Goal: Task Accomplishment & Management: Complete application form

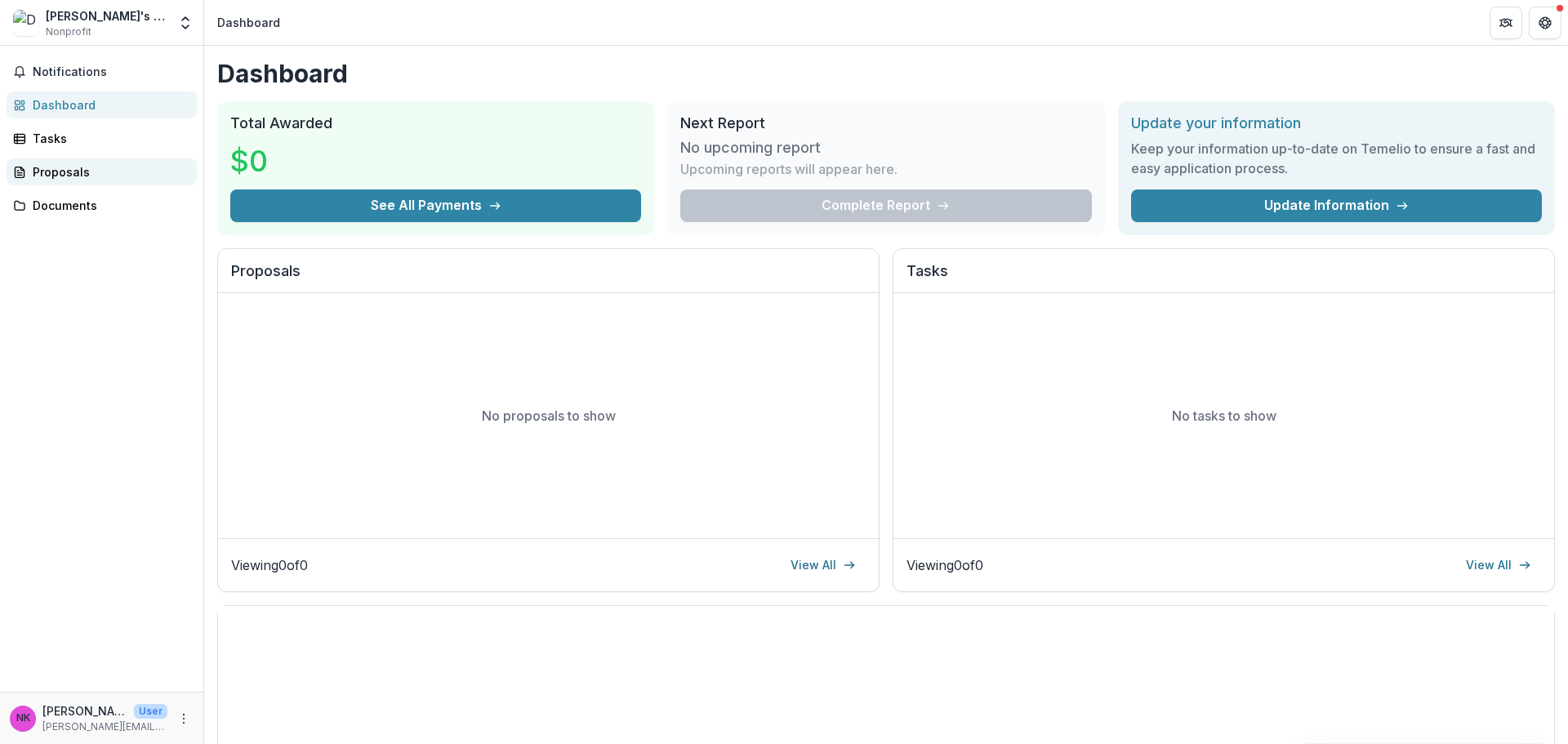
click at [47, 176] on div "Proposals" at bounding box center [109, 172] width 151 height 17
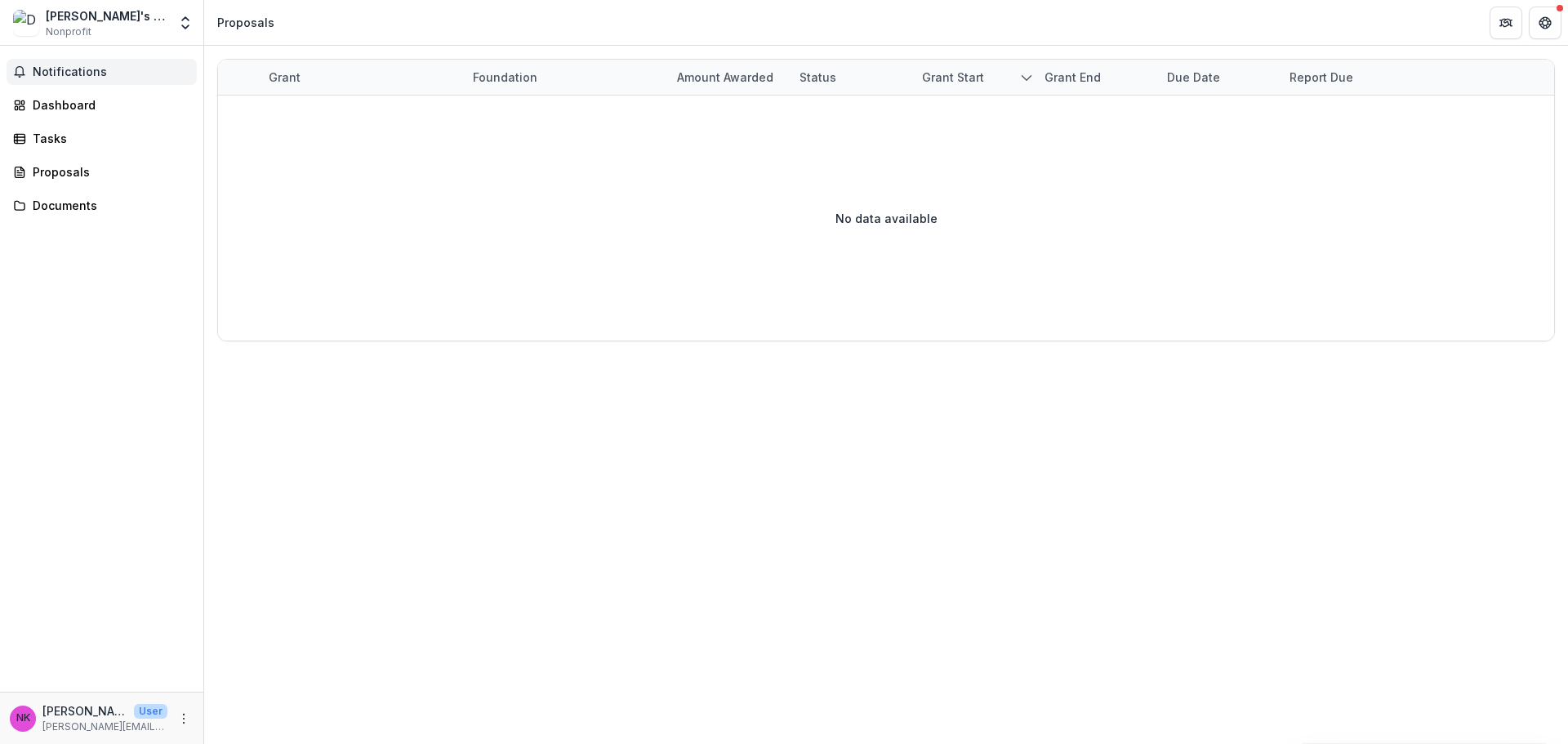
click at [47, 75] on span "Notifications" at bounding box center [111, 72] width 157 height 14
click at [68, 204] on div "Documents" at bounding box center [109, 205] width 151 height 17
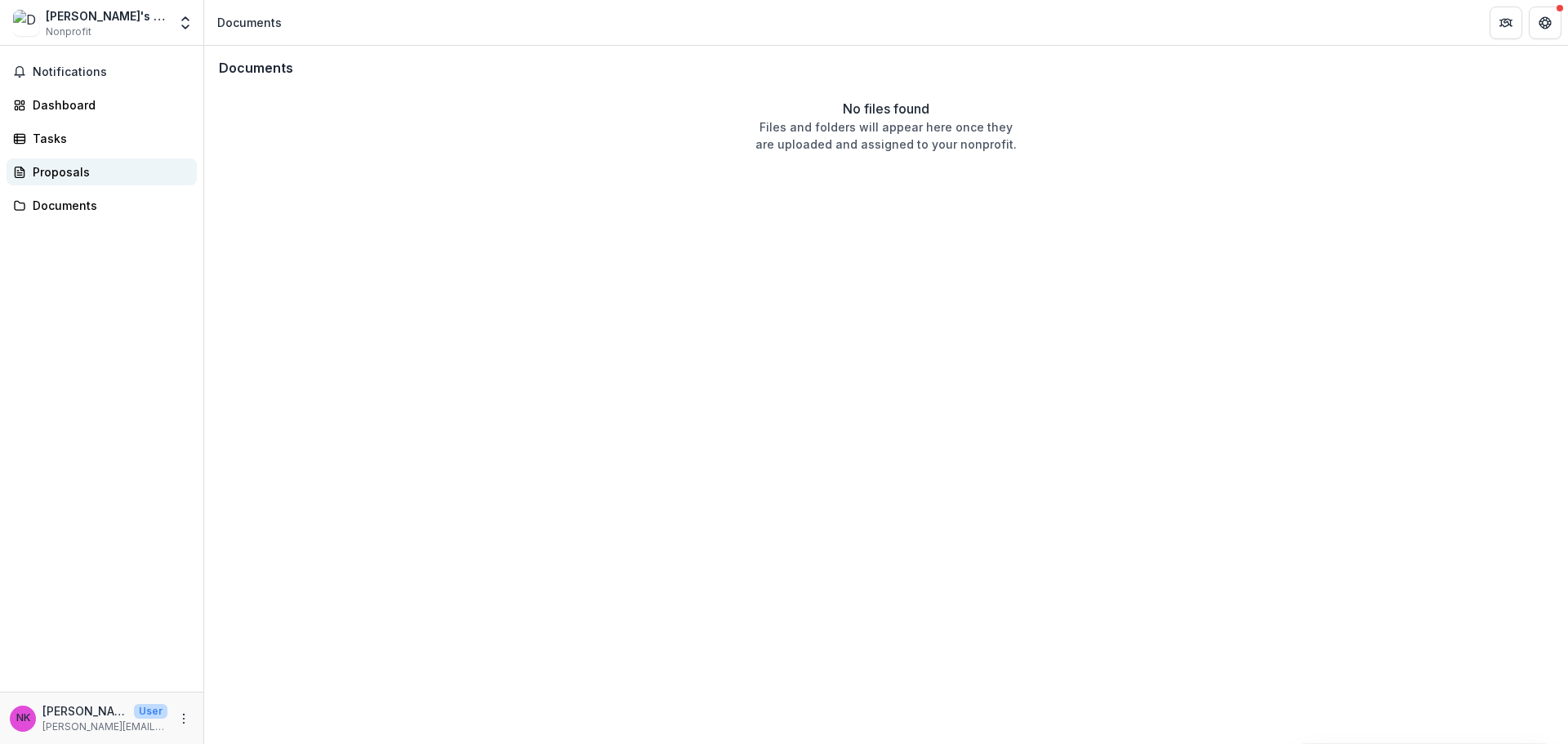
click at [62, 167] on div "Proposals" at bounding box center [109, 172] width 151 height 17
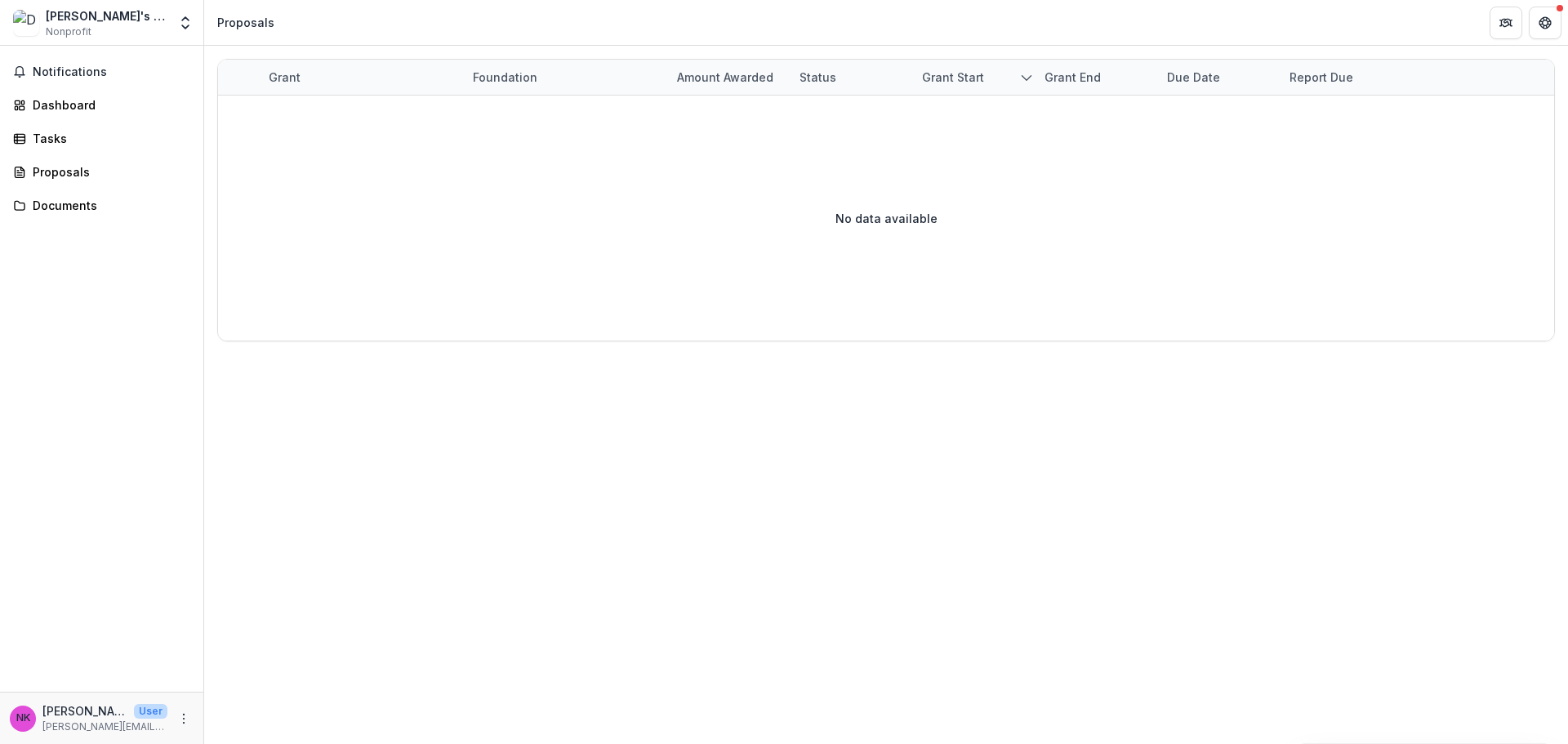
click at [759, 431] on div "Grant Foundation Amount awarded Status Grant start Grant end Due Date Report Du…" at bounding box center [886, 395] width 1364 height 698
click at [1559, 29] on button "Get Help" at bounding box center [1545, 23] width 33 height 33
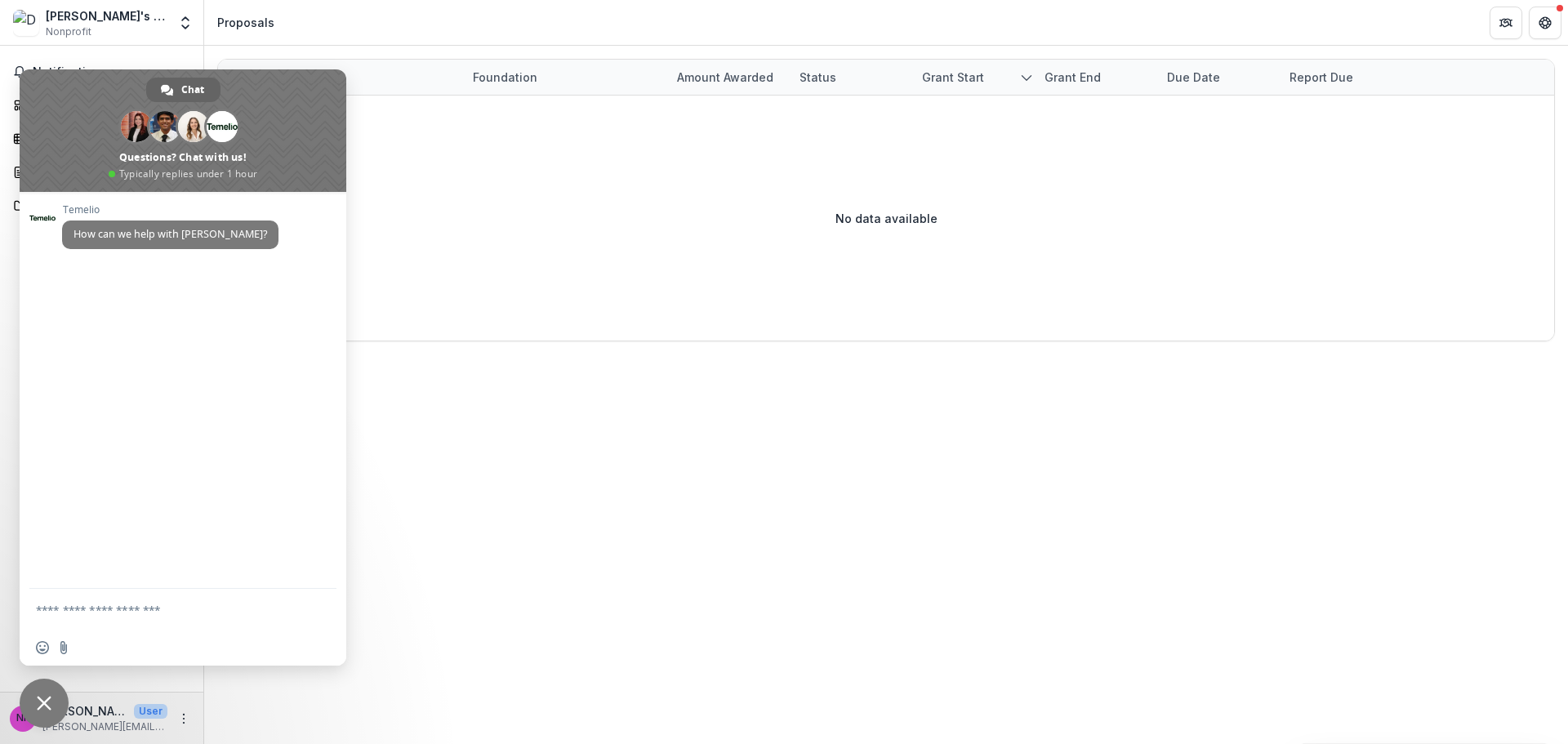
click at [590, 451] on div "Grant Foundation Amount awarded Status Grant start Grant end Due Date Report Du…" at bounding box center [886, 395] width 1364 height 698
click at [591, 451] on div "Grant Foundation Amount awarded Status Grant start Grant end Due Date Report Du…" at bounding box center [886, 395] width 1364 height 698
click at [98, 26] on div "[PERSON_NAME]'s Ride Nonprofit" at bounding box center [107, 23] width 121 height 32
click at [97, 20] on div "[PERSON_NAME]'s Ride" at bounding box center [107, 16] width 121 height 17
click at [178, 27] on icon "Open entity switcher" at bounding box center [186, 23] width 17 height 17
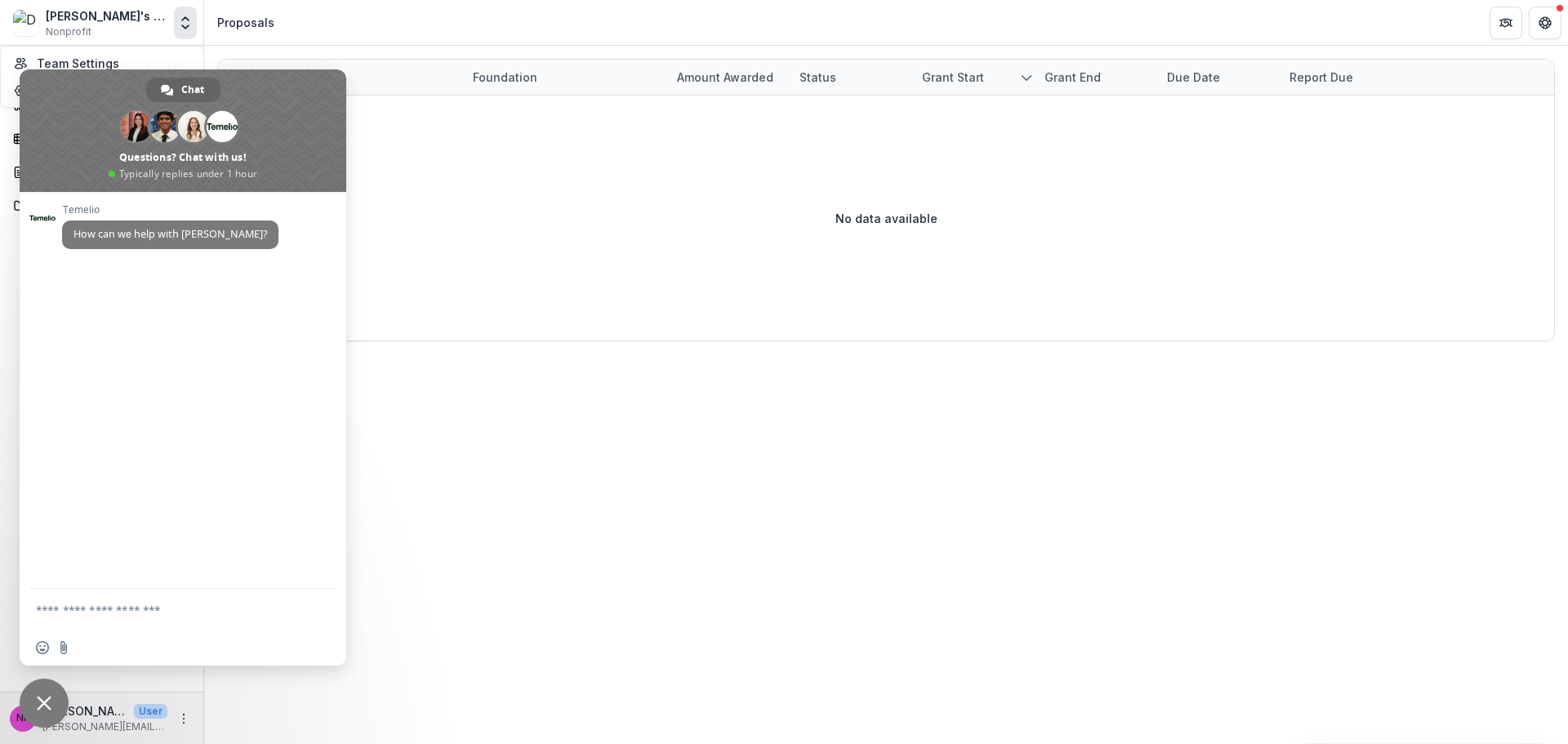
click at [57, 696] on span "Close chat" at bounding box center [43, 703] width 49 height 49
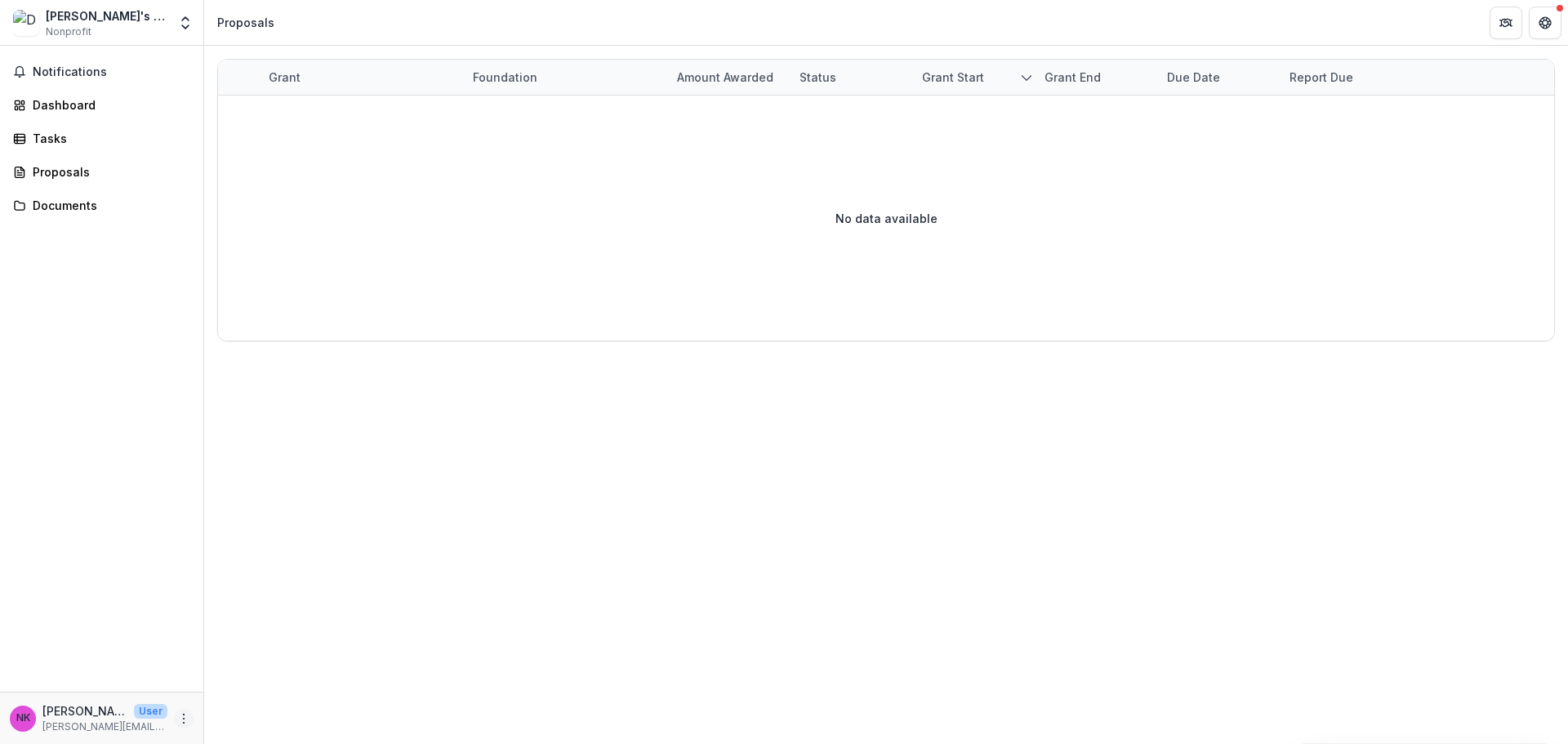
click at [189, 718] on icon "More" at bounding box center [184, 718] width 13 height 13
click at [235, 711] on button "Logout" at bounding box center [292, 710] width 175 height 27
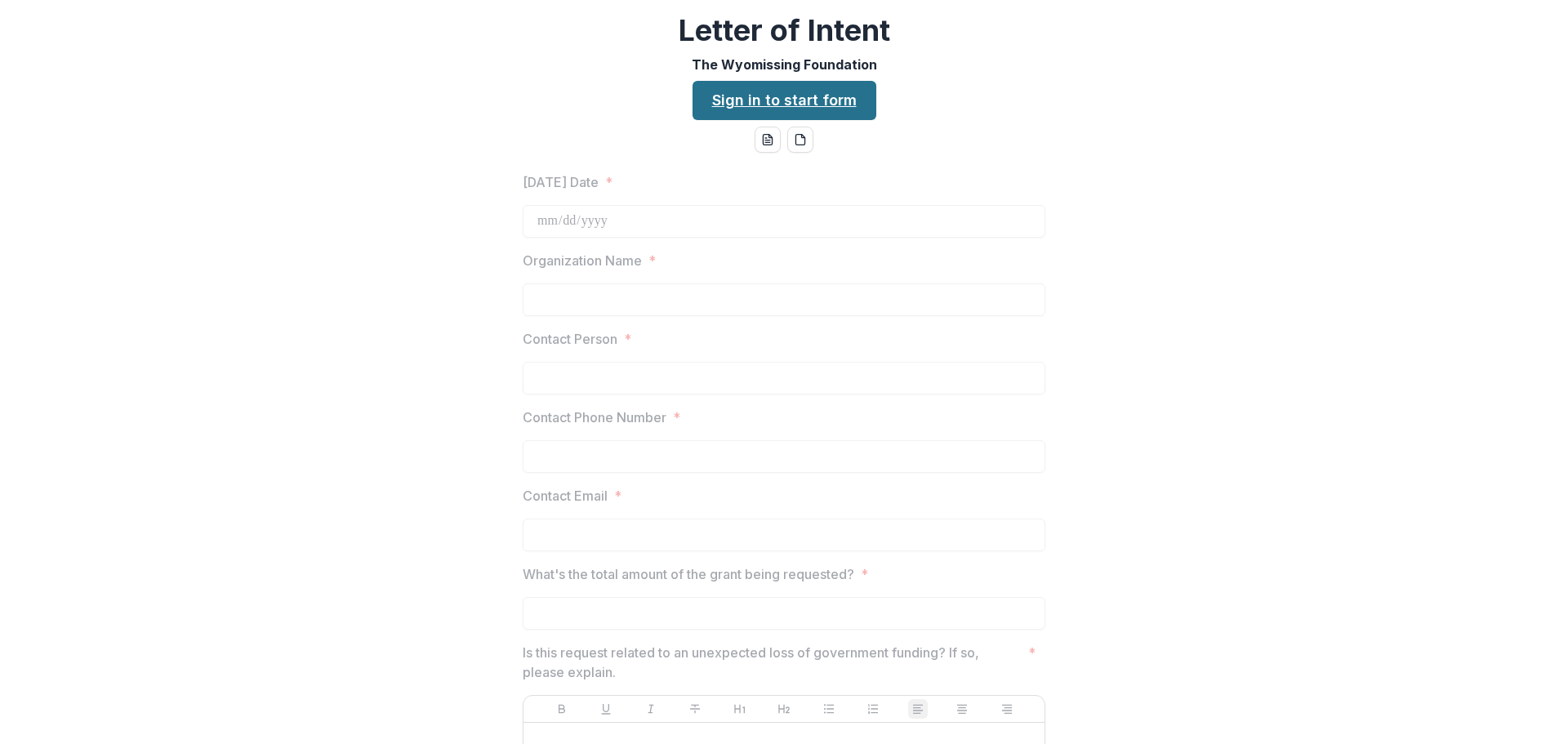
drag, startPoint x: 0, startPoint y: 0, endPoint x: 794, endPoint y: 96, distance: 799.8
click at [794, 96] on link "Sign in to start form" at bounding box center [784, 100] width 184 height 40
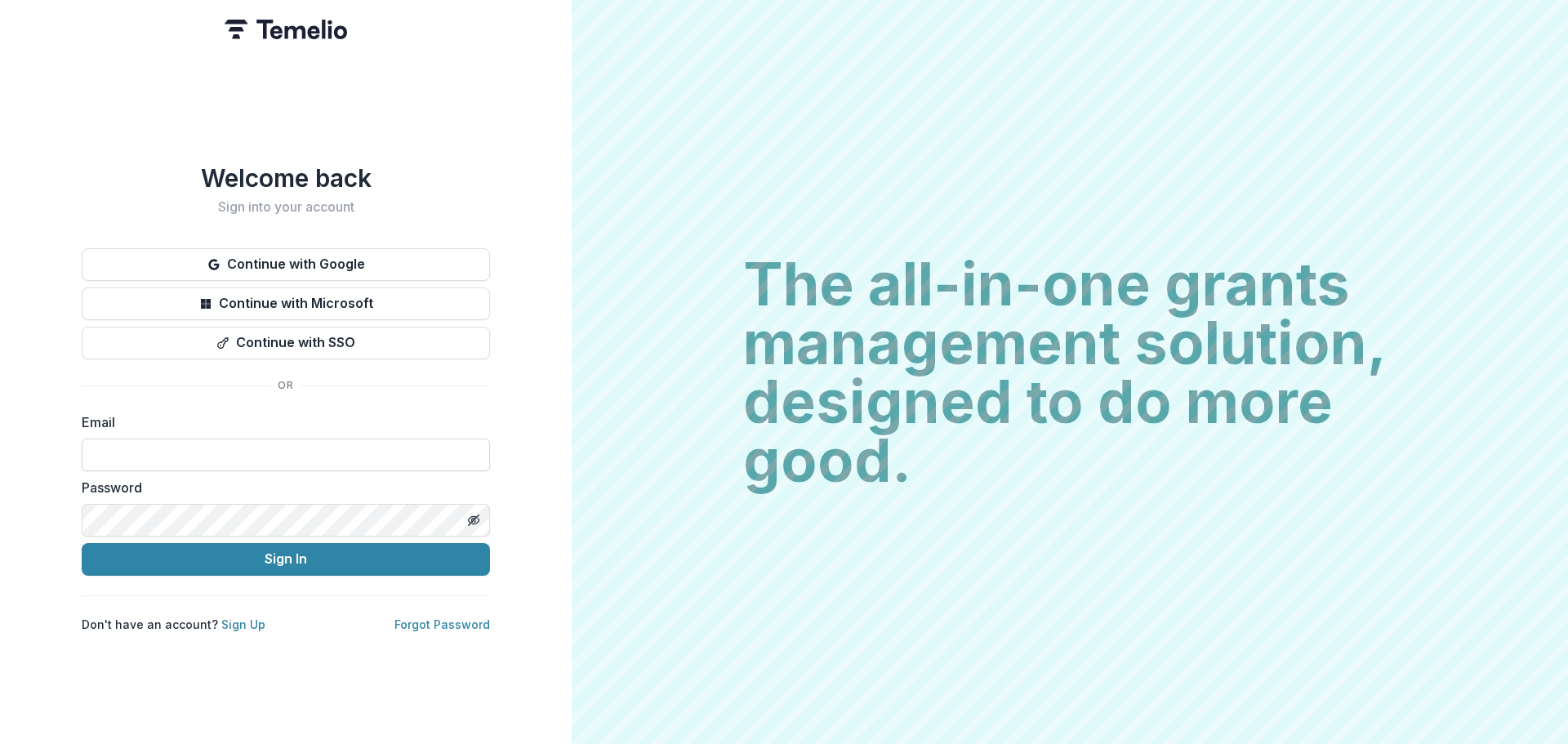
click at [175, 458] on input at bounding box center [286, 455] width 408 height 33
type input "**********"
click at [113, 492] on div "Password" at bounding box center [286, 507] width 408 height 59
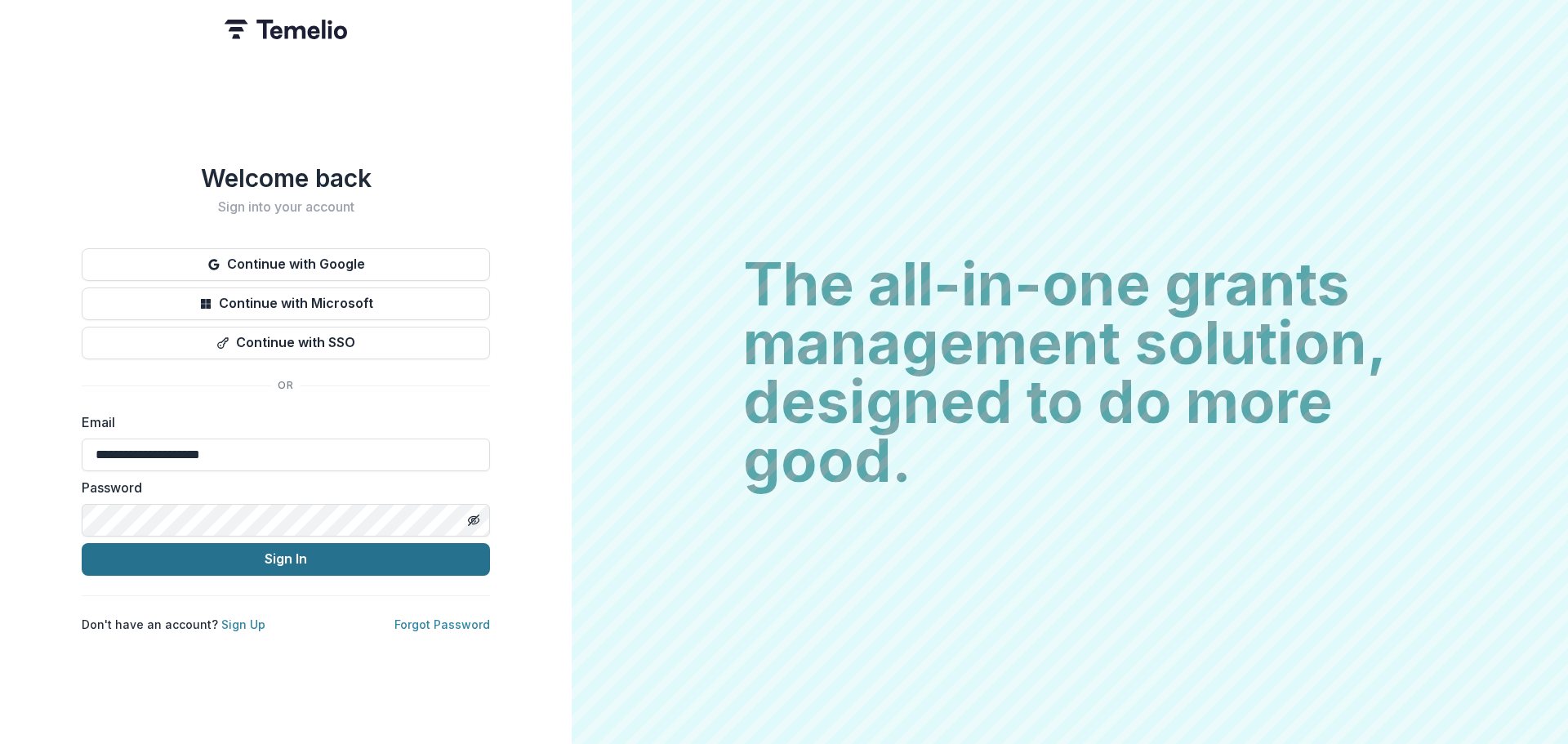
click at [230, 555] on button "Sign In" at bounding box center [286, 559] width 408 height 33
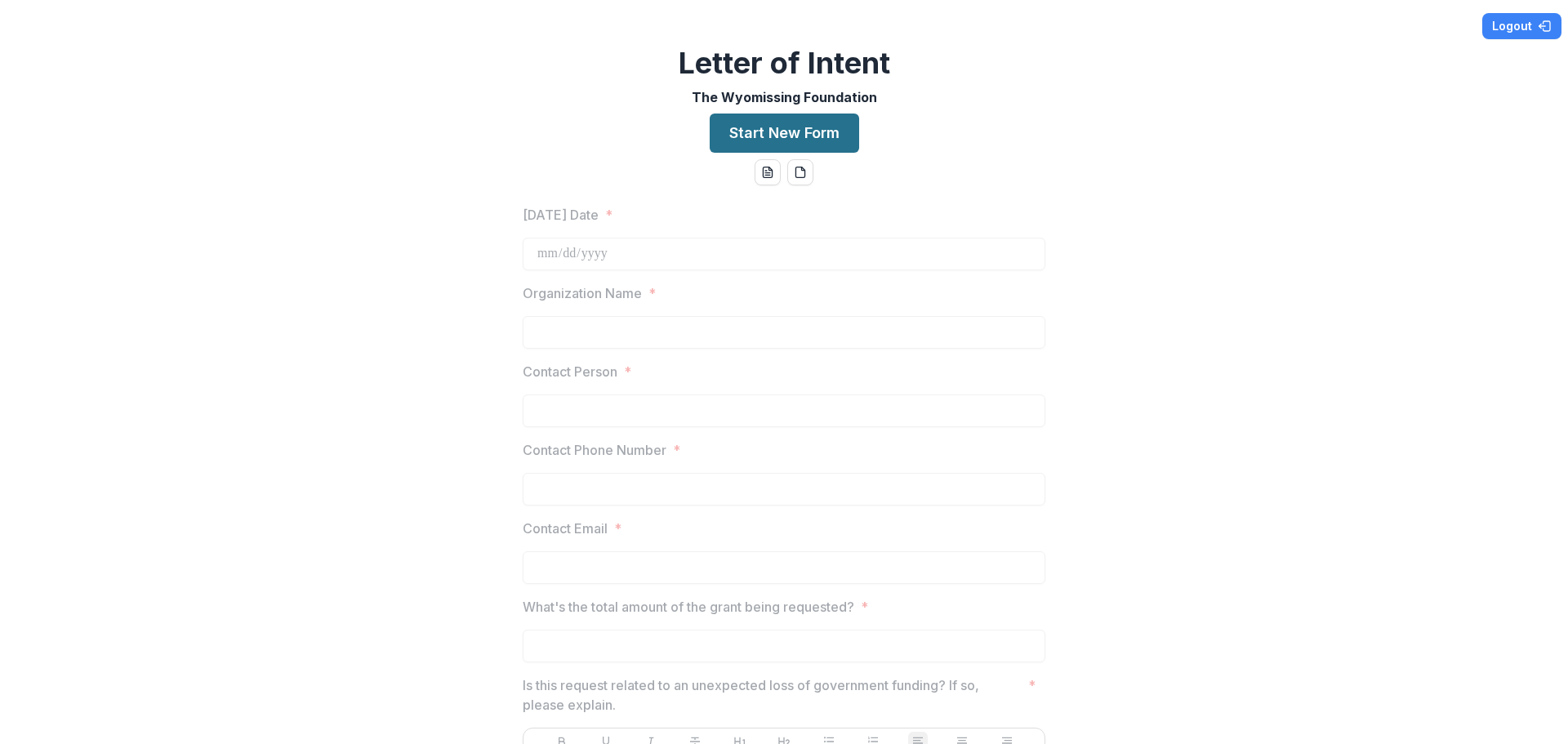
click at [805, 143] on button "Start New Form" at bounding box center [784, 132] width 149 height 40
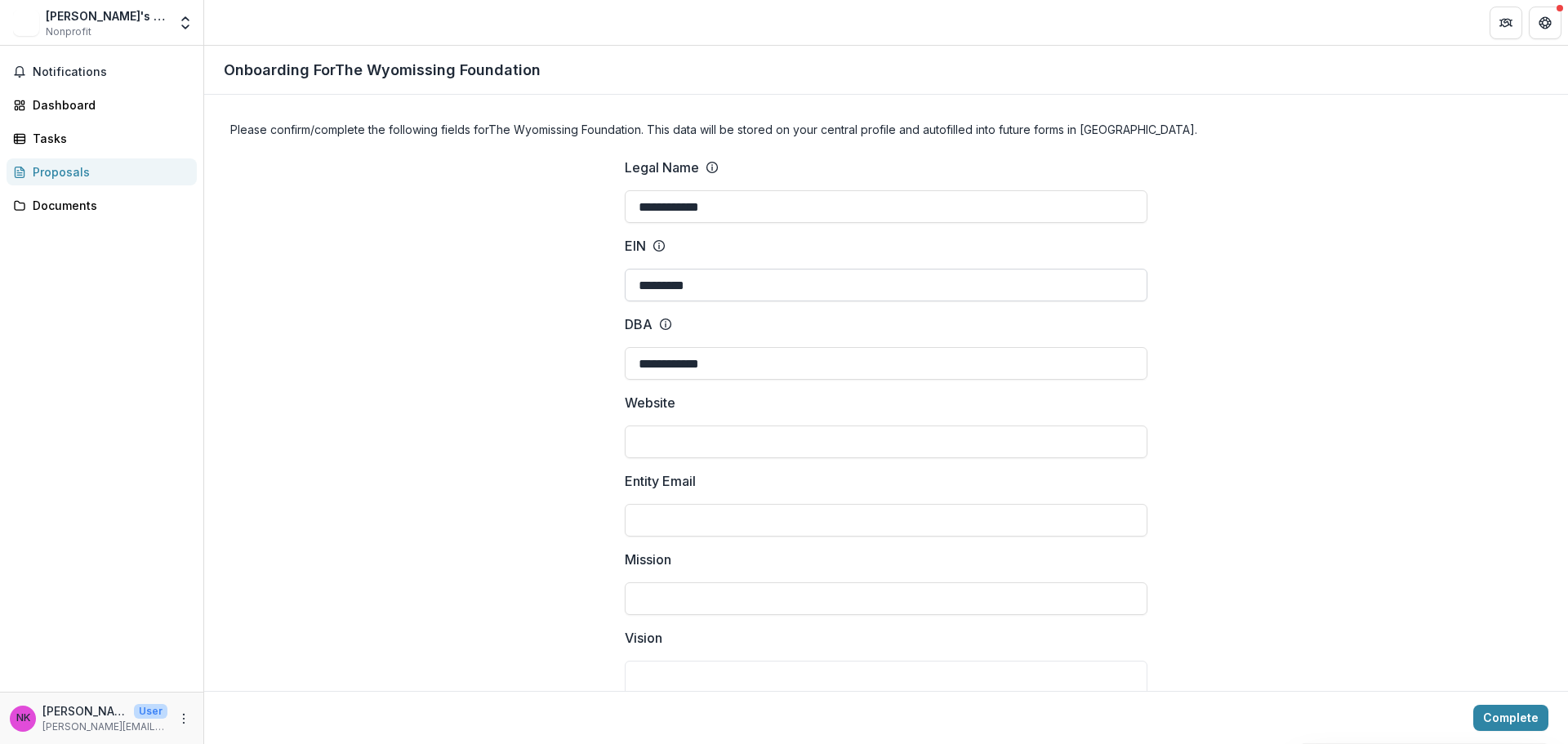
scroll to position [82, 0]
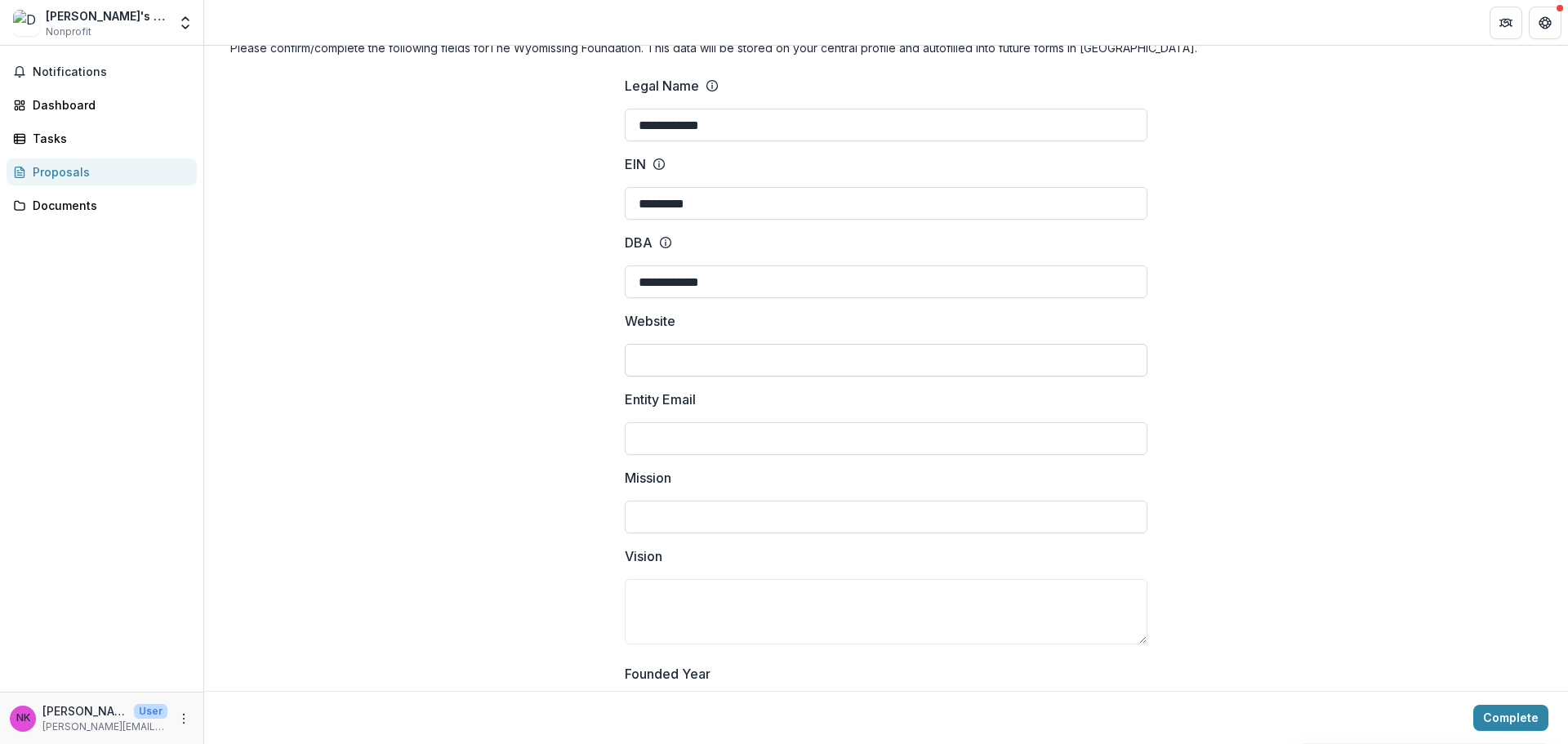
click at [696, 352] on input "Website" at bounding box center [886, 361] width 522 height 33
type input "**********"
click at [686, 434] on input "Entity Email" at bounding box center [886, 439] width 522 height 33
type input "**********"
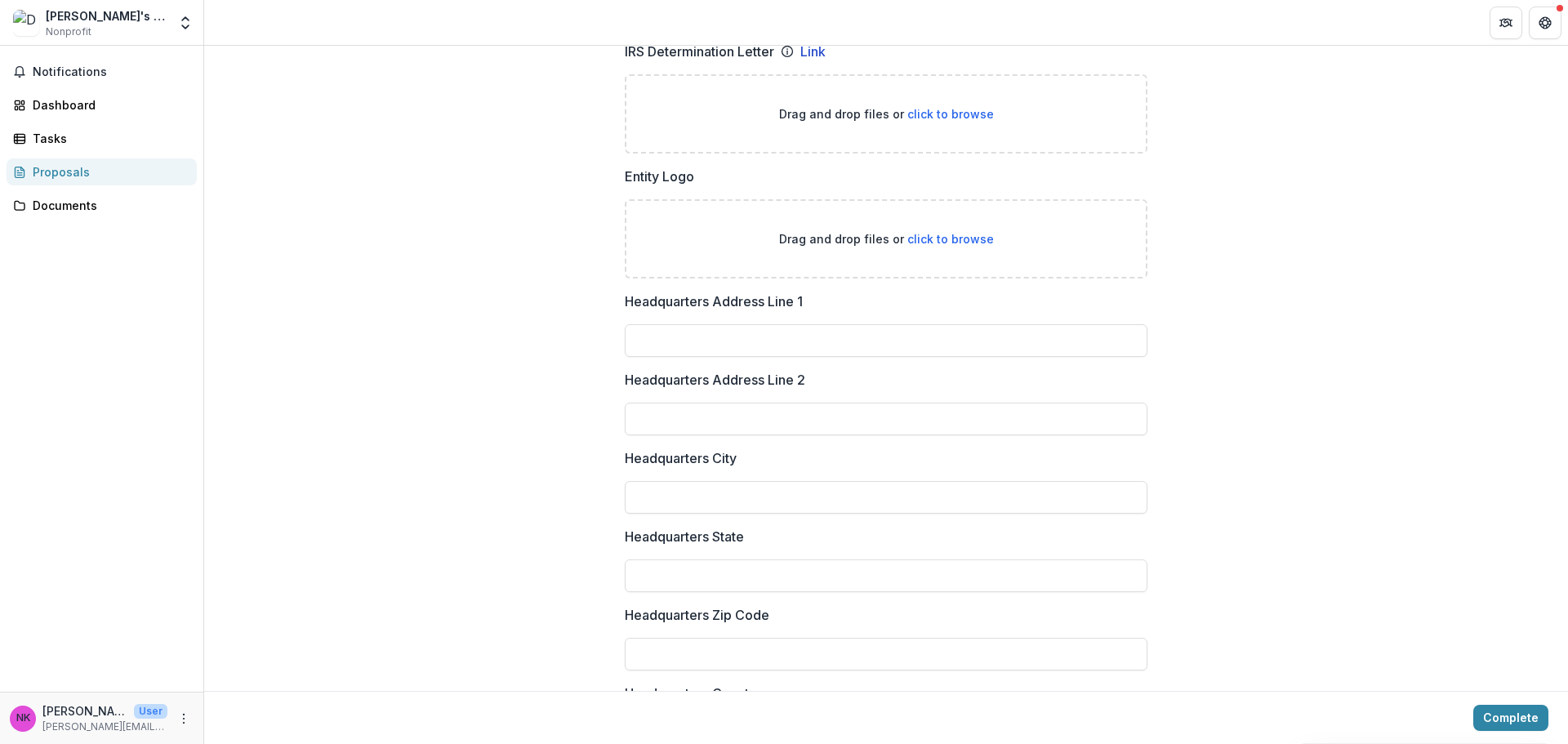
scroll to position [1143, 0]
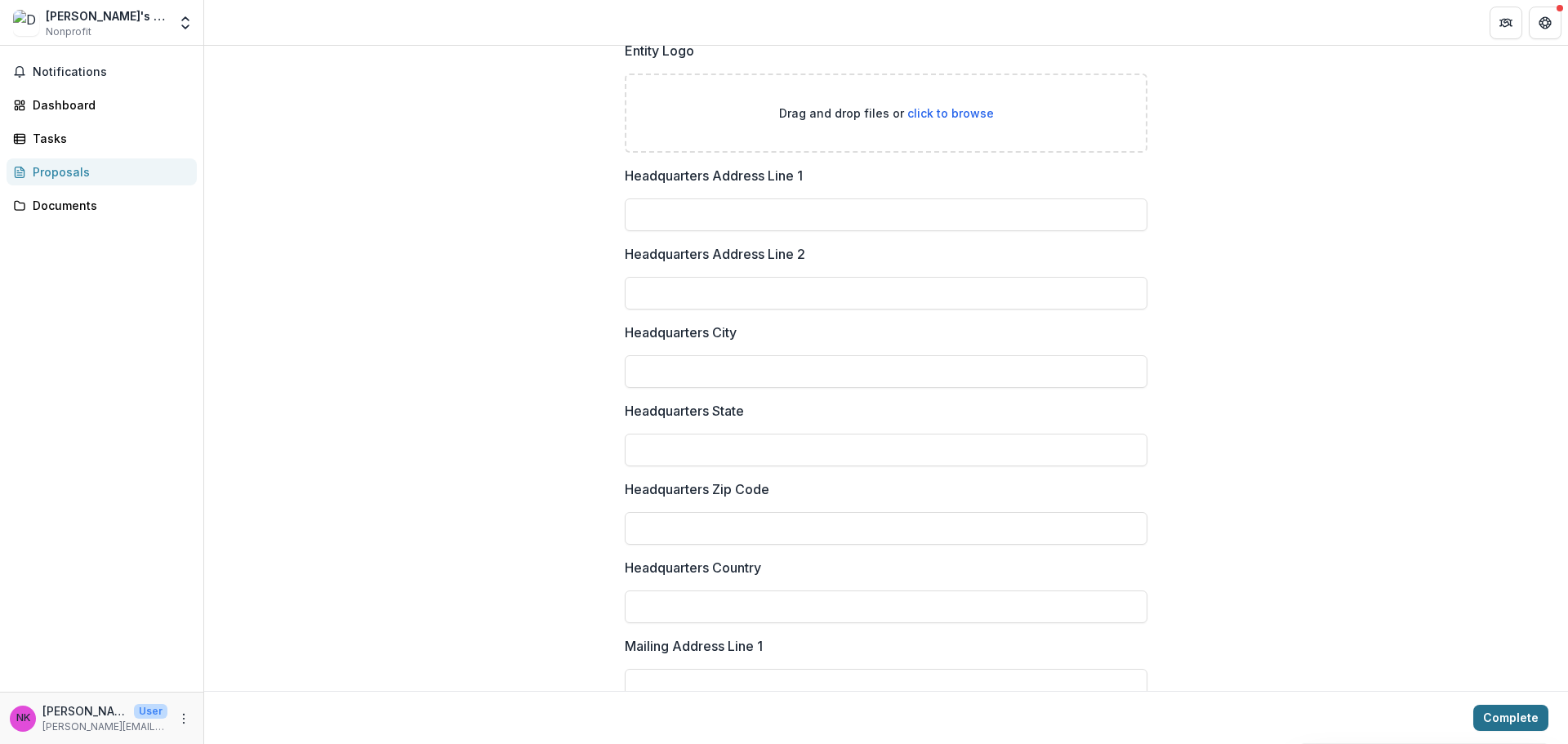
click at [1500, 716] on button "Complete" at bounding box center [1511, 717] width 75 height 26
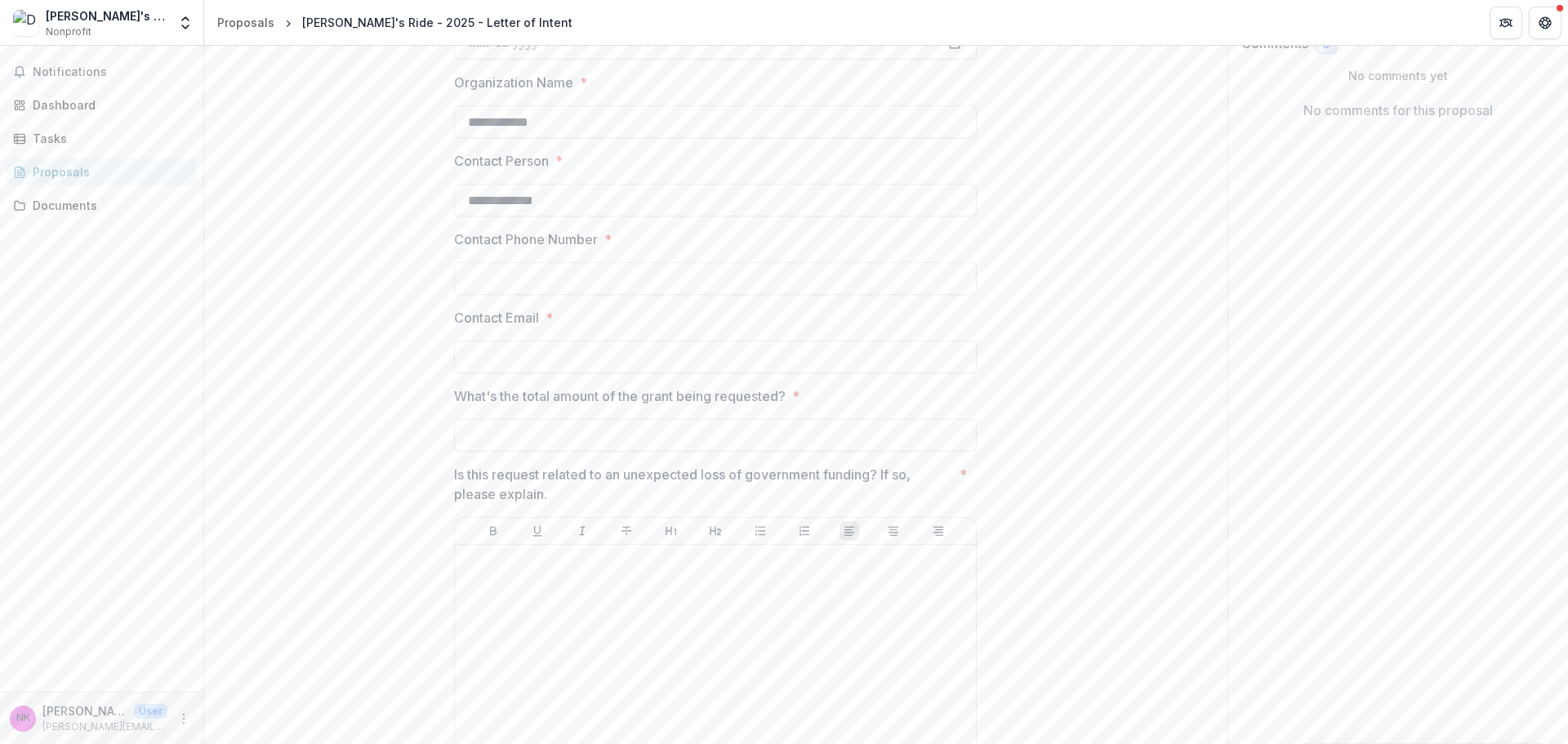
scroll to position [0, 0]
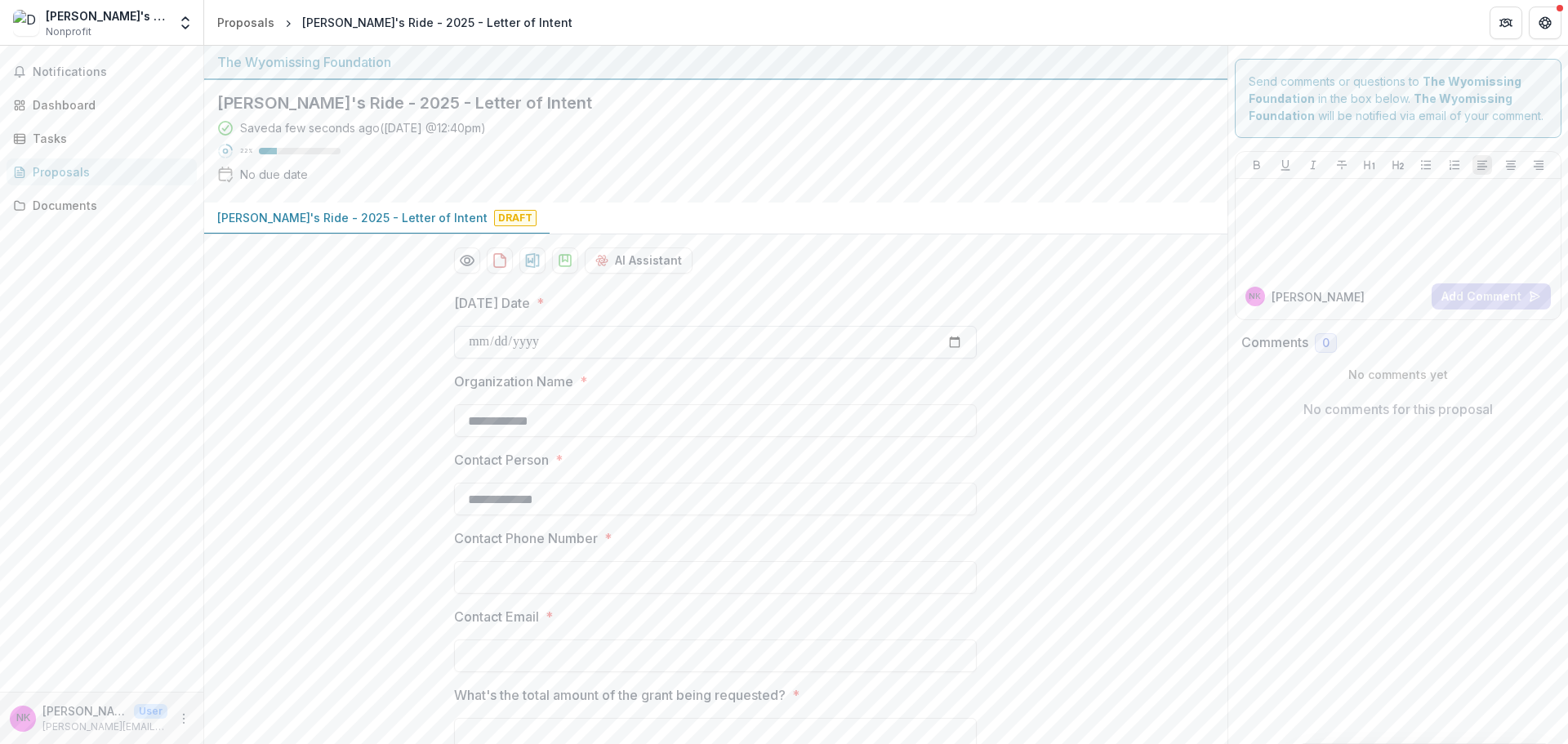
click at [622, 349] on input "Today's Date *" at bounding box center [715, 342] width 522 height 33
click at [948, 332] on input "Today's Date *" at bounding box center [715, 342] width 522 height 33
click at [951, 337] on input "Today's Date *" at bounding box center [715, 342] width 522 height 33
type input "**********"
click at [572, 572] on input "Contact Phone Number *" at bounding box center [715, 578] width 522 height 33
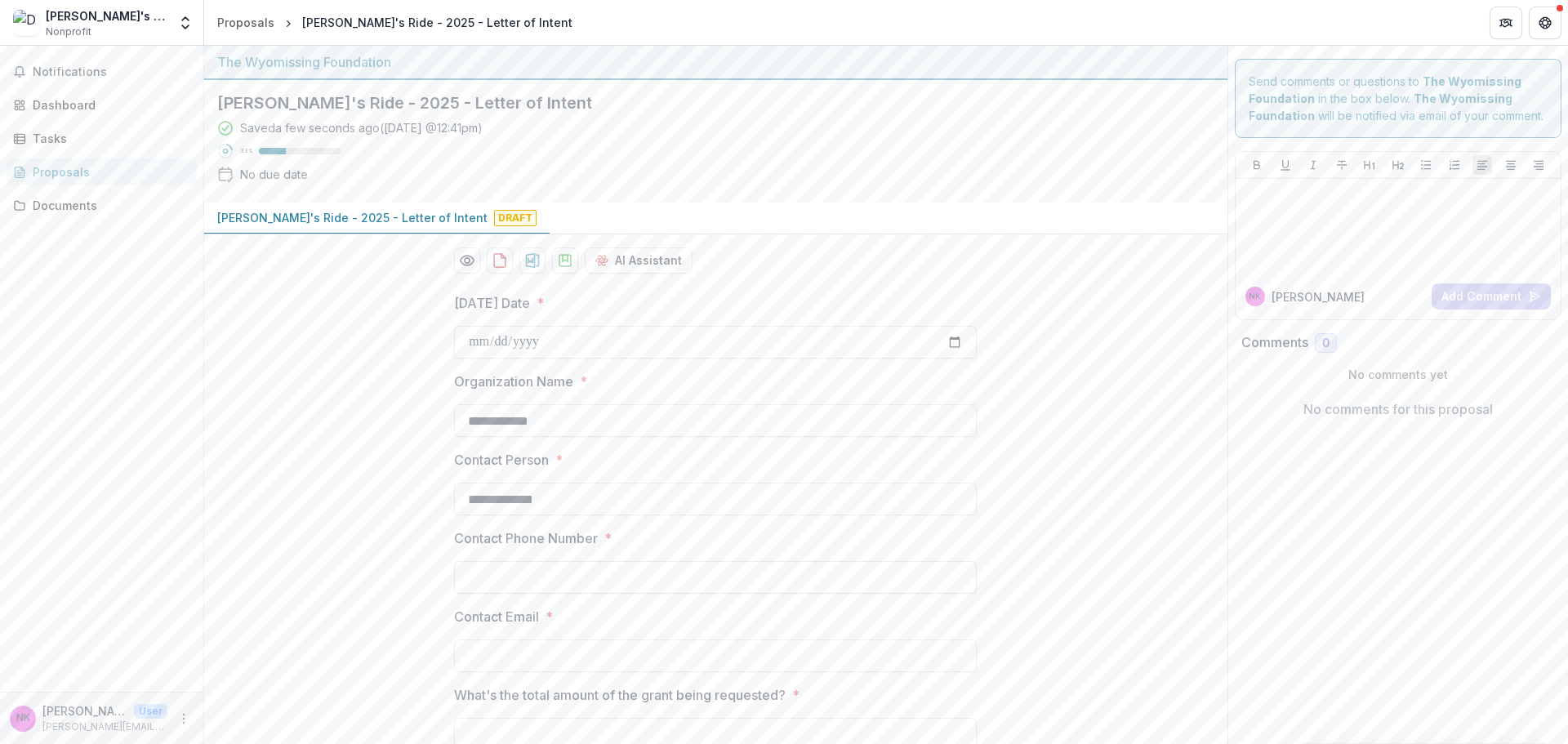
click at [602, 567] on input "Contact Phone Number *" at bounding box center [715, 578] width 522 height 33
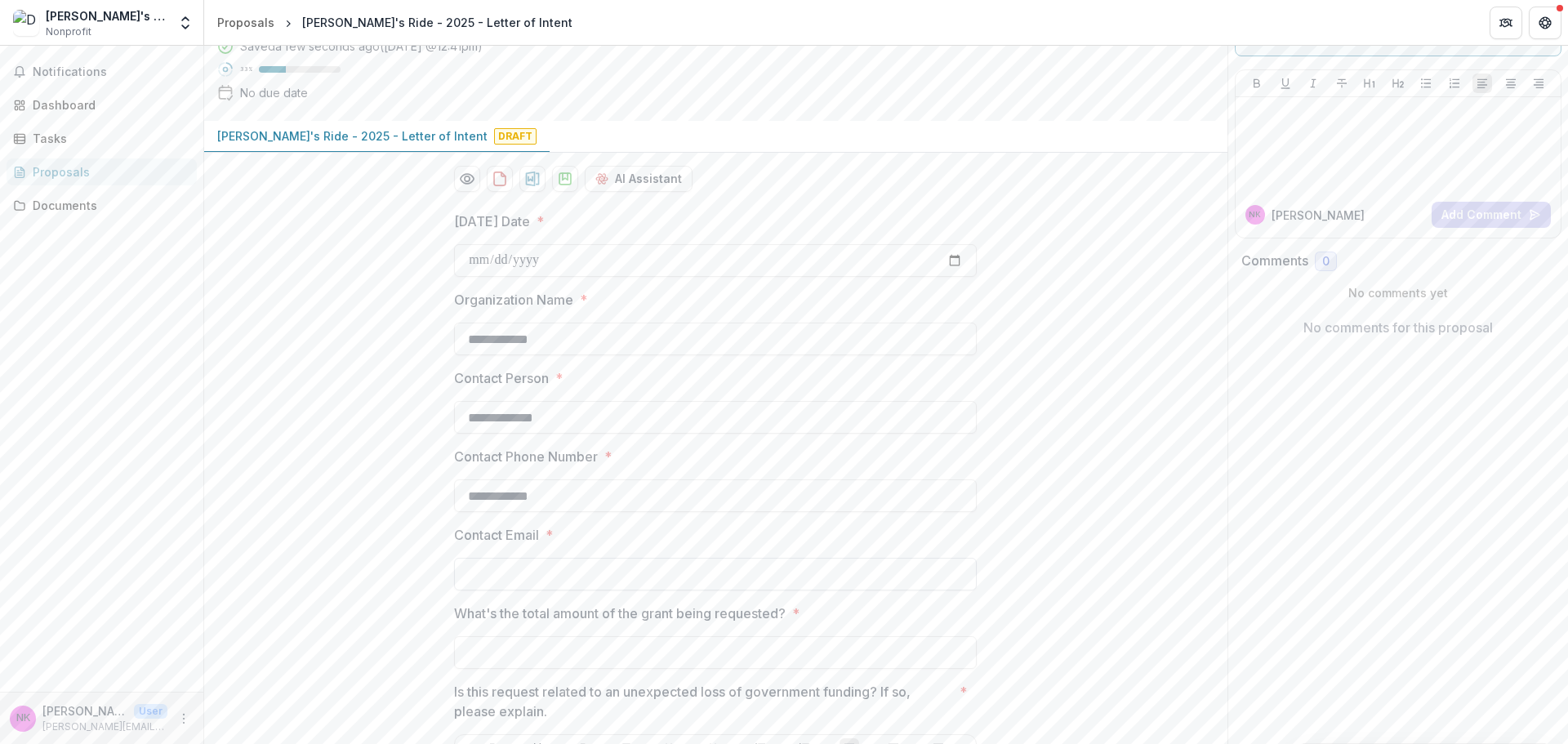
type input "**********"
click at [585, 564] on input "Contact Email *" at bounding box center [715, 574] width 522 height 33
type input "**********"
click at [537, 654] on input "What's the total amount of the grant being requested? *" at bounding box center [715, 653] width 522 height 33
type input "*******"
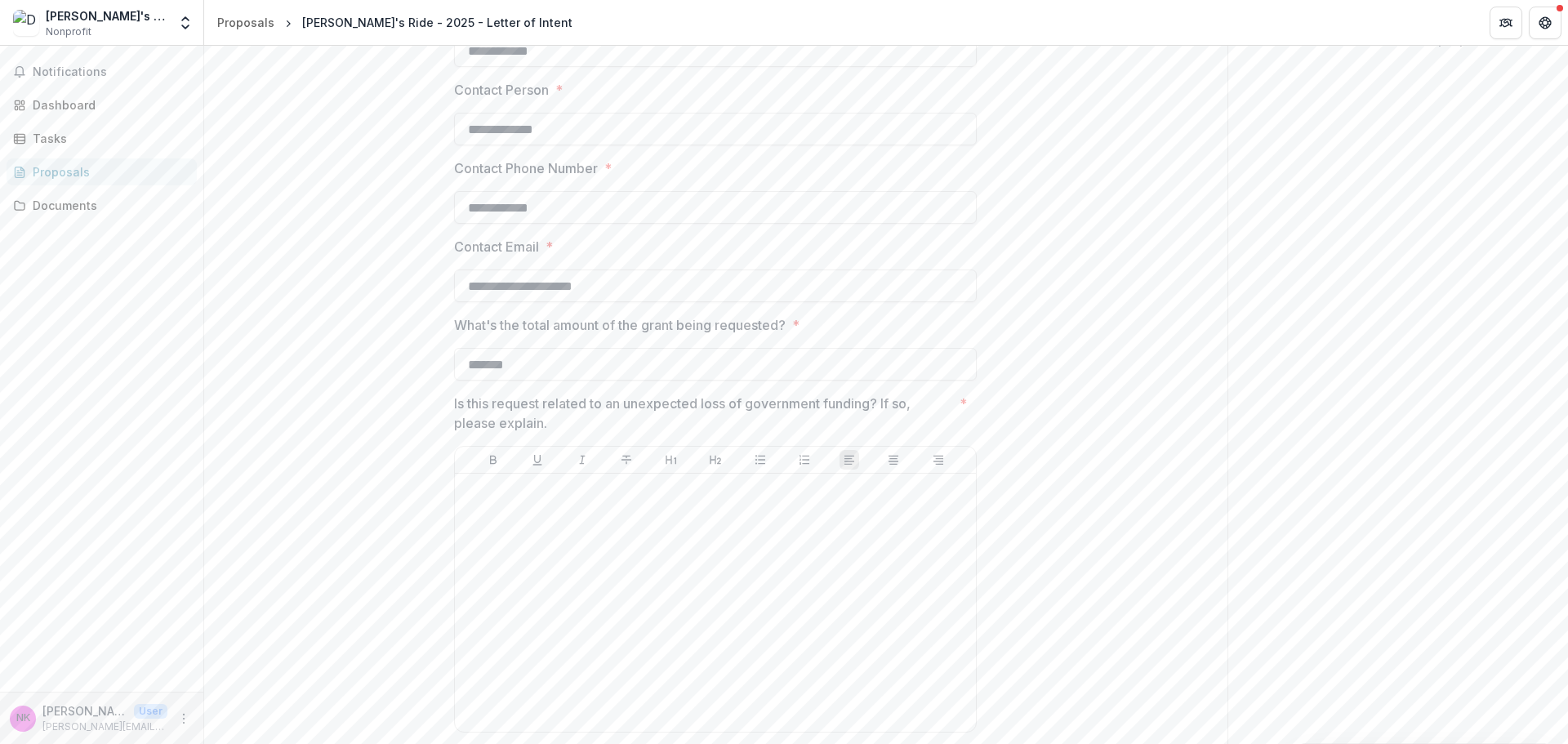
scroll to position [408, 0]
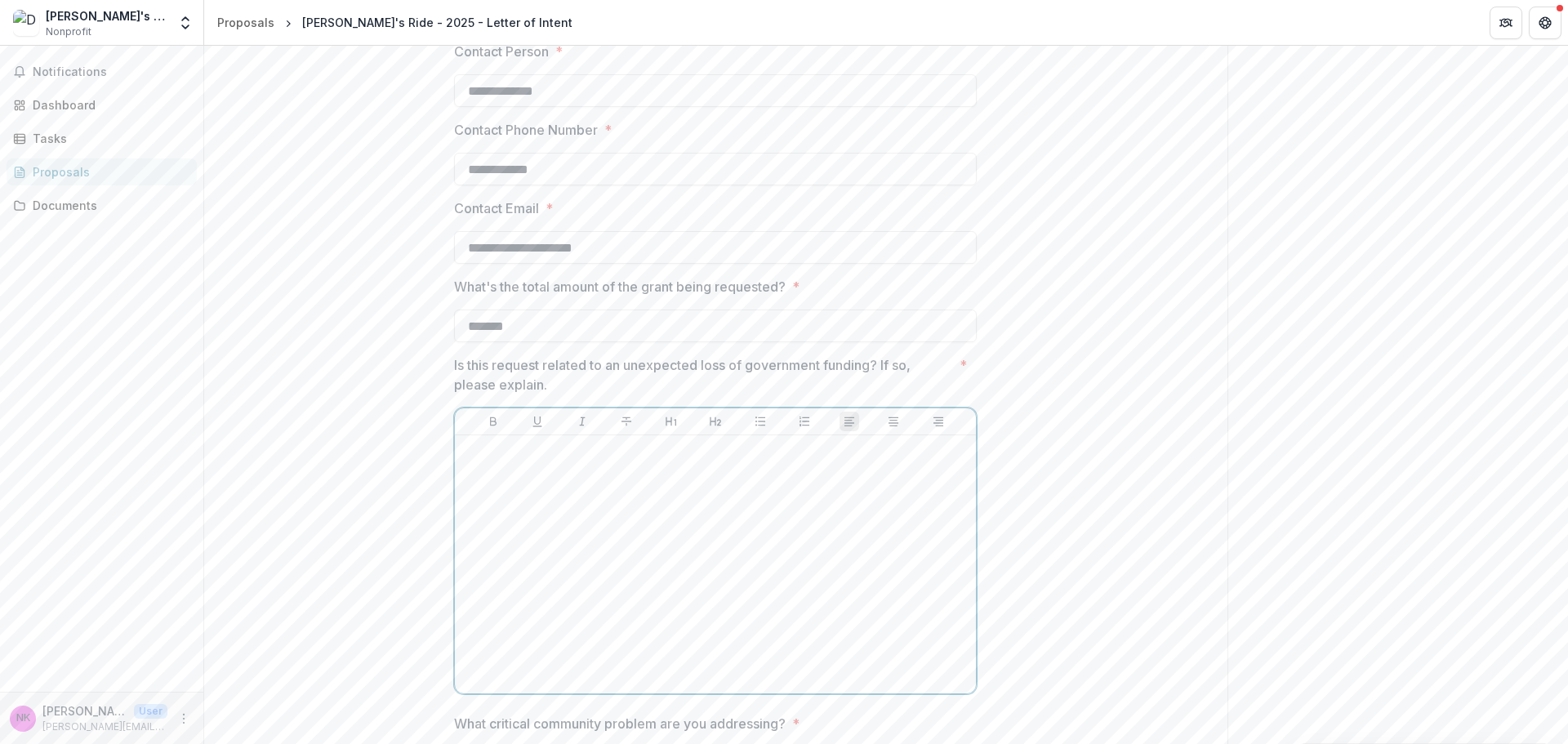
click at [625, 472] on div at bounding box center [715, 564] width 508 height 245
click at [501, 457] on p at bounding box center [715, 451] width 508 height 18
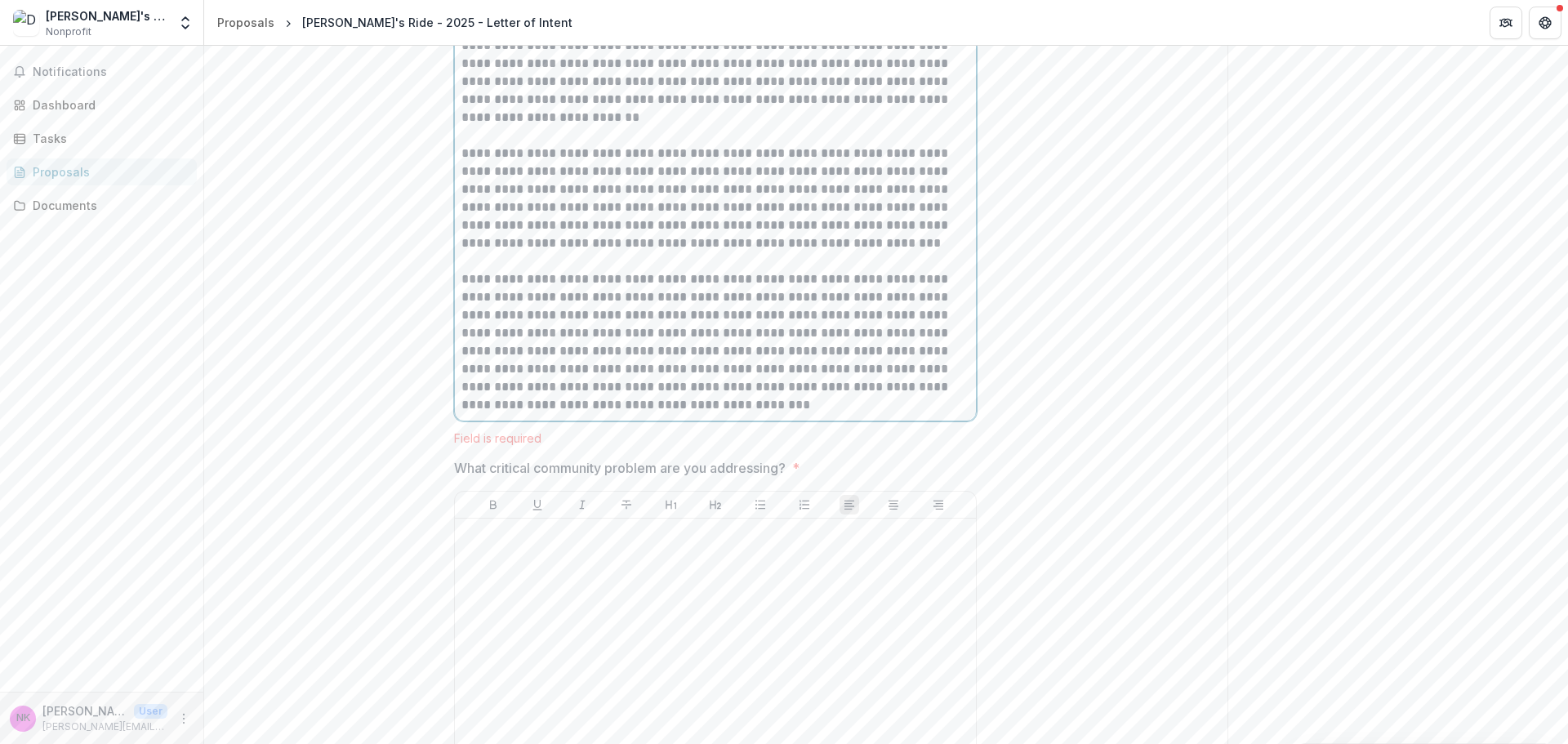
scroll to position [913, 0]
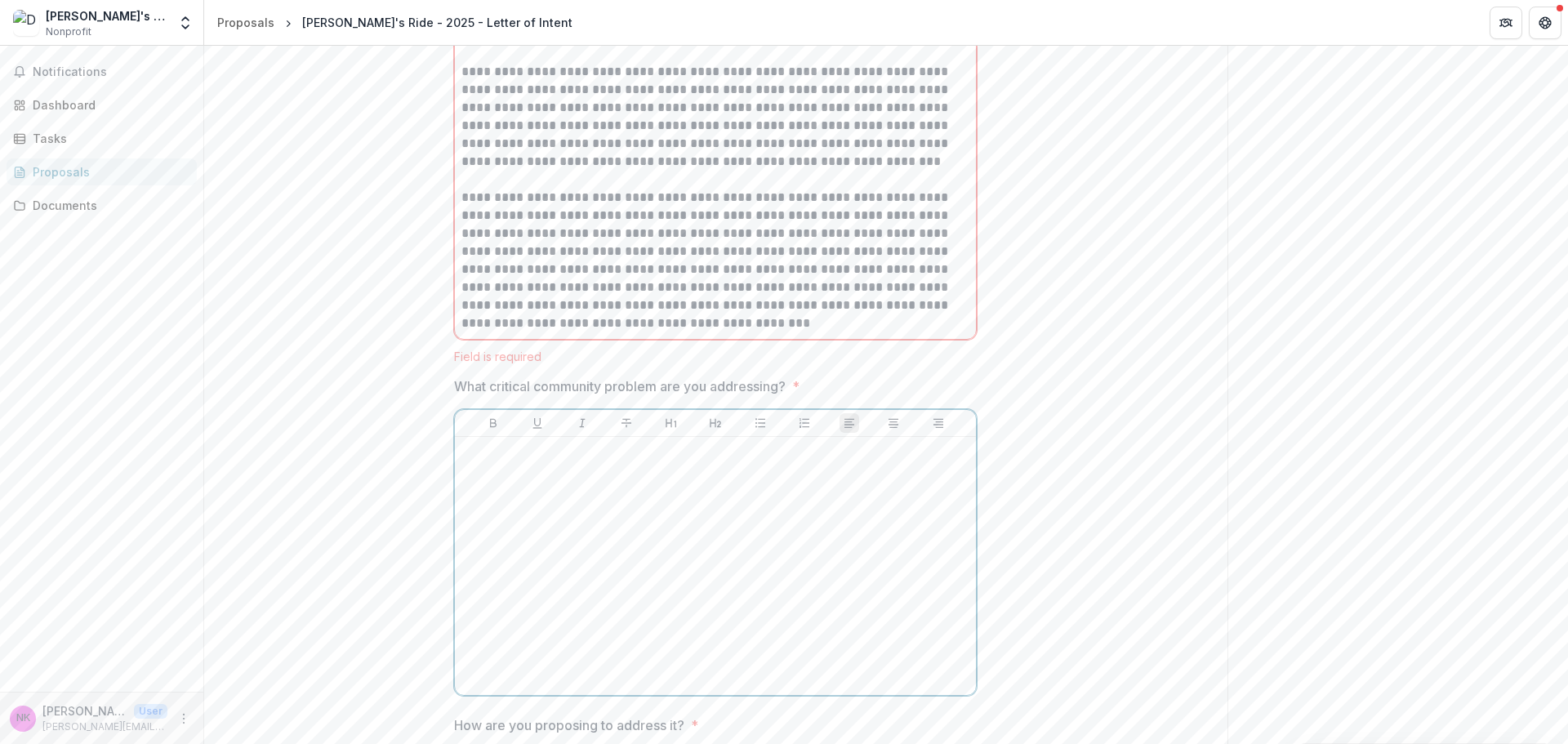
click at [677, 466] on div at bounding box center [715, 566] width 508 height 245
click at [466, 431] on p at bounding box center [715, 436] width 508 height 18
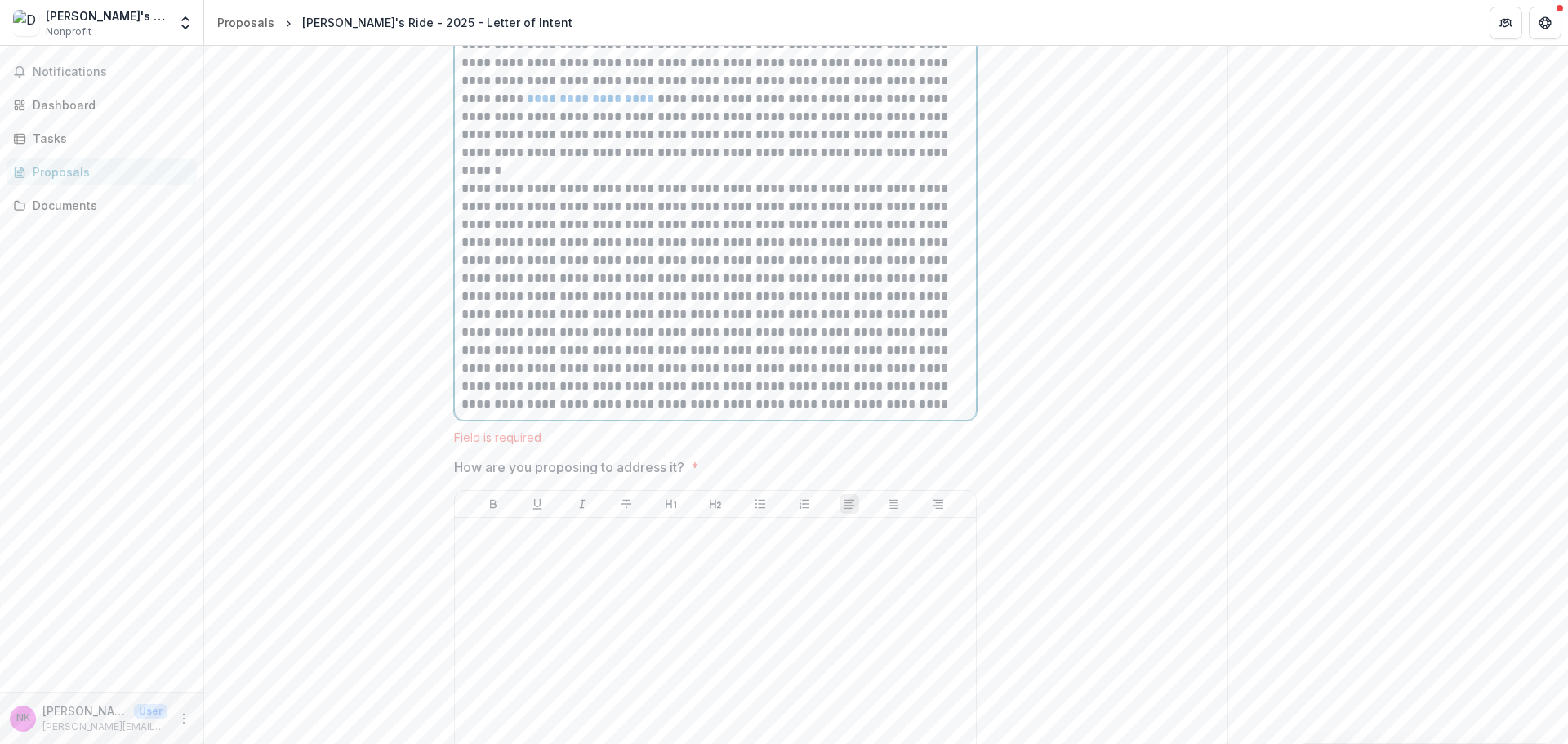
scroll to position [1654, 0]
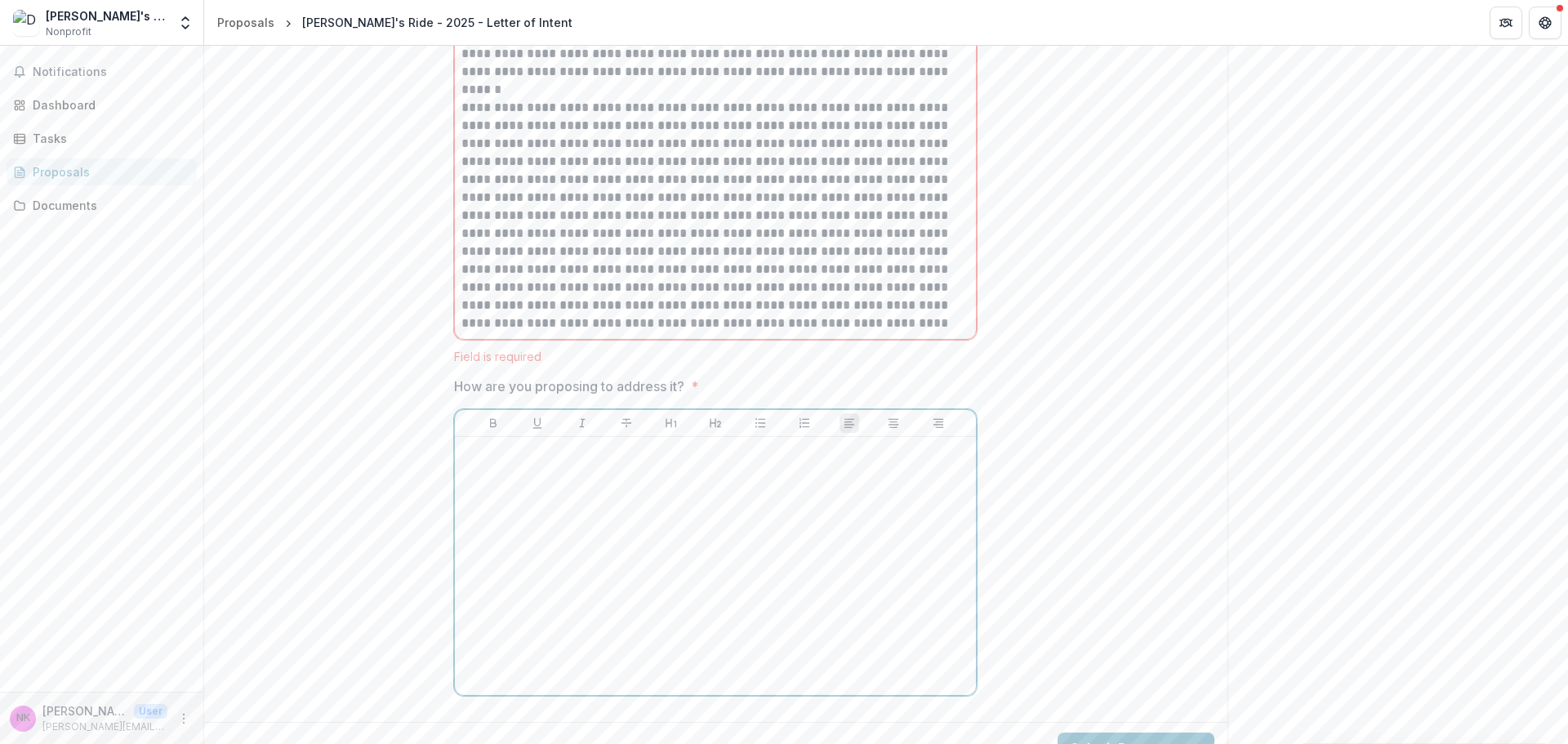
click at [579, 494] on div at bounding box center [715, 566] width 508 height 245
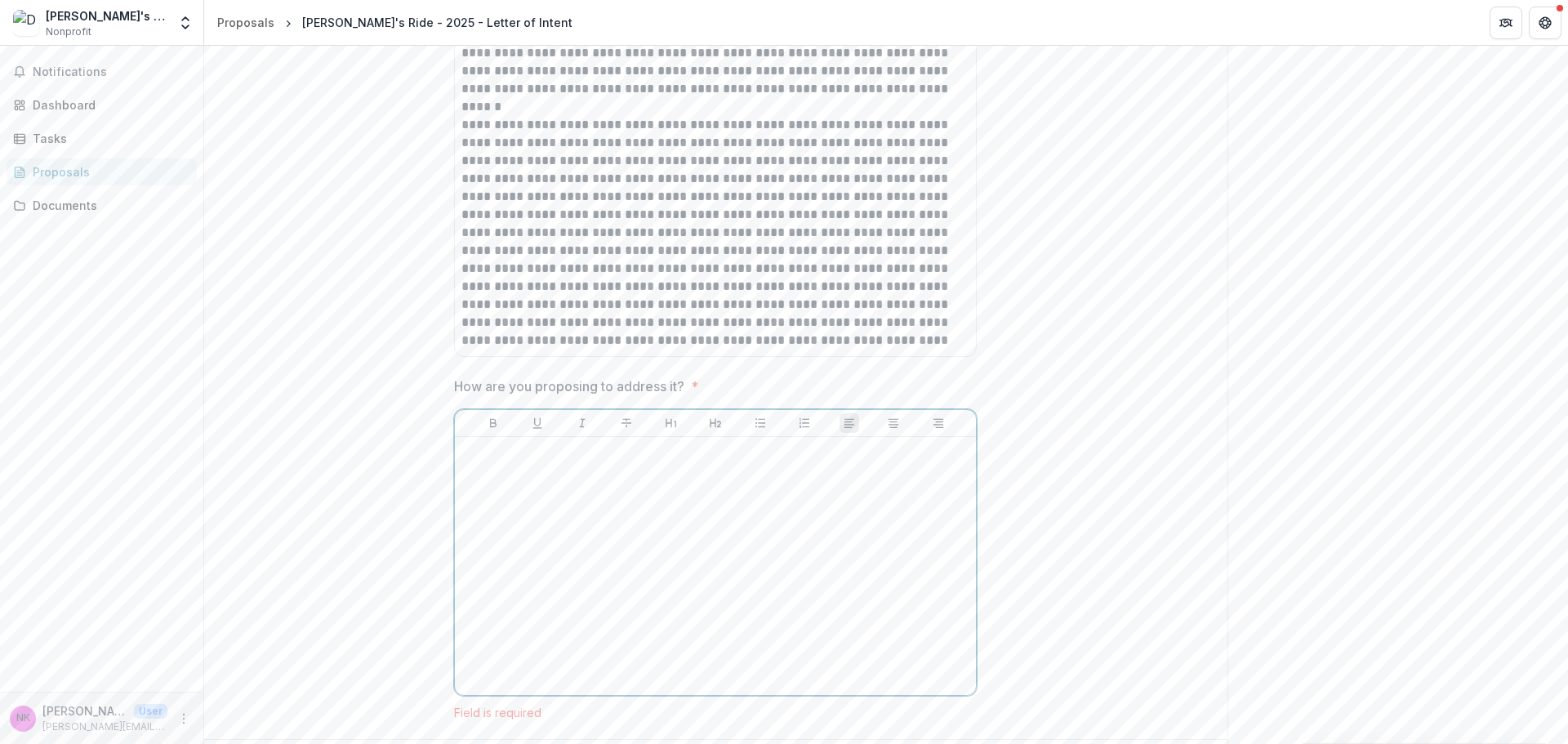
click at [535, 461] on div at bounding box center [715, 566] width 508 height 245
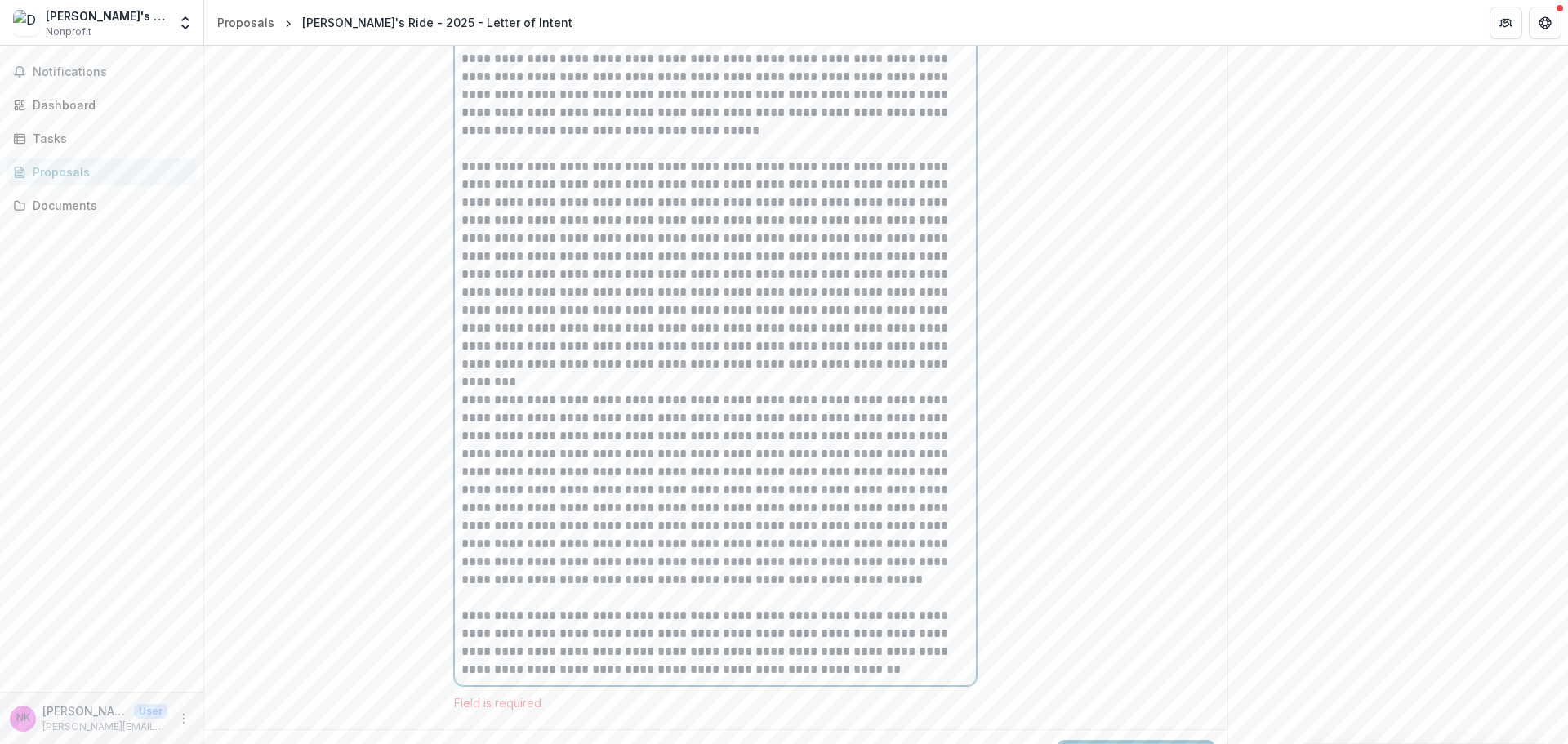
scroll to position [2450, 0]
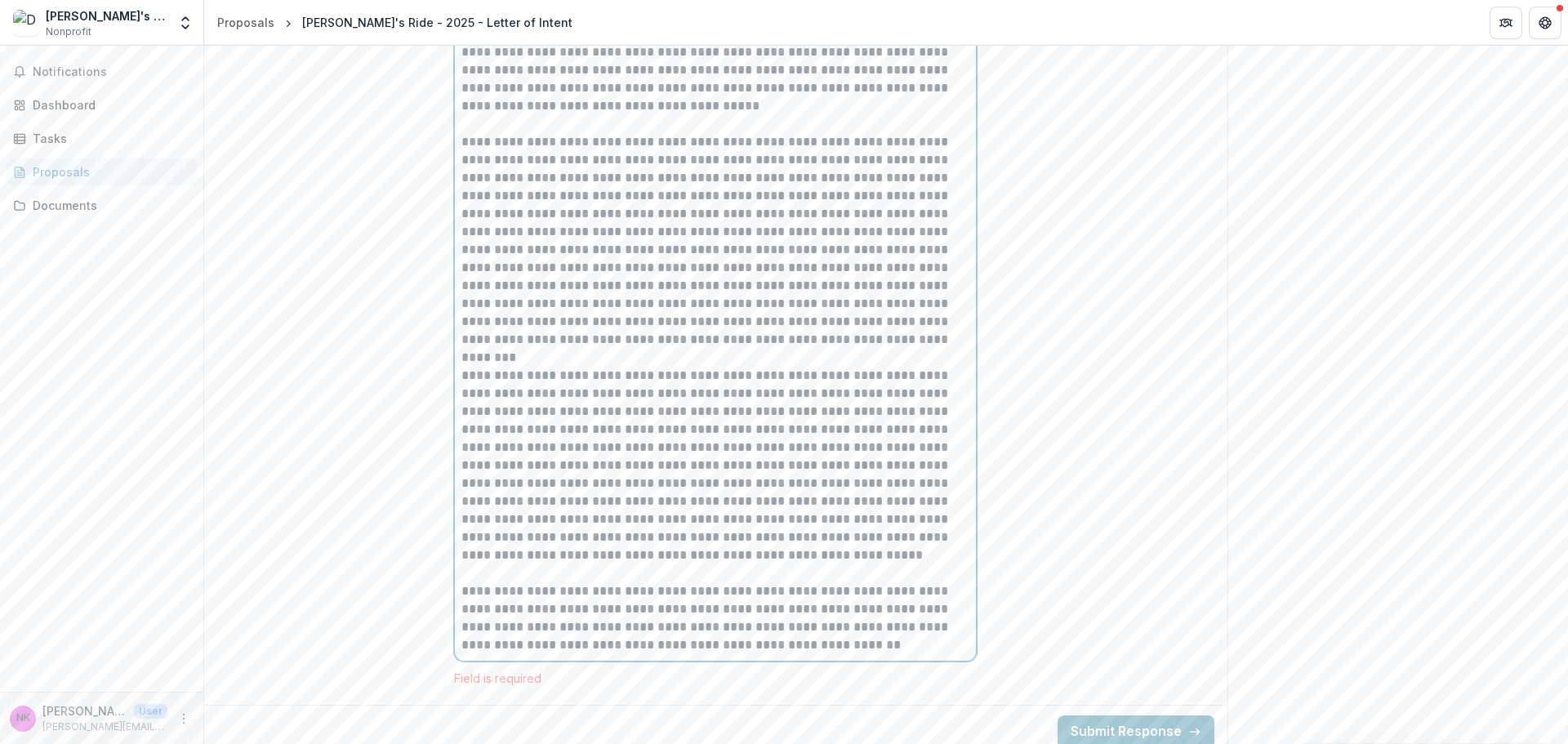
click at [546, 197] on p "**********" at bounding box center [715, 241] width 508 height 215
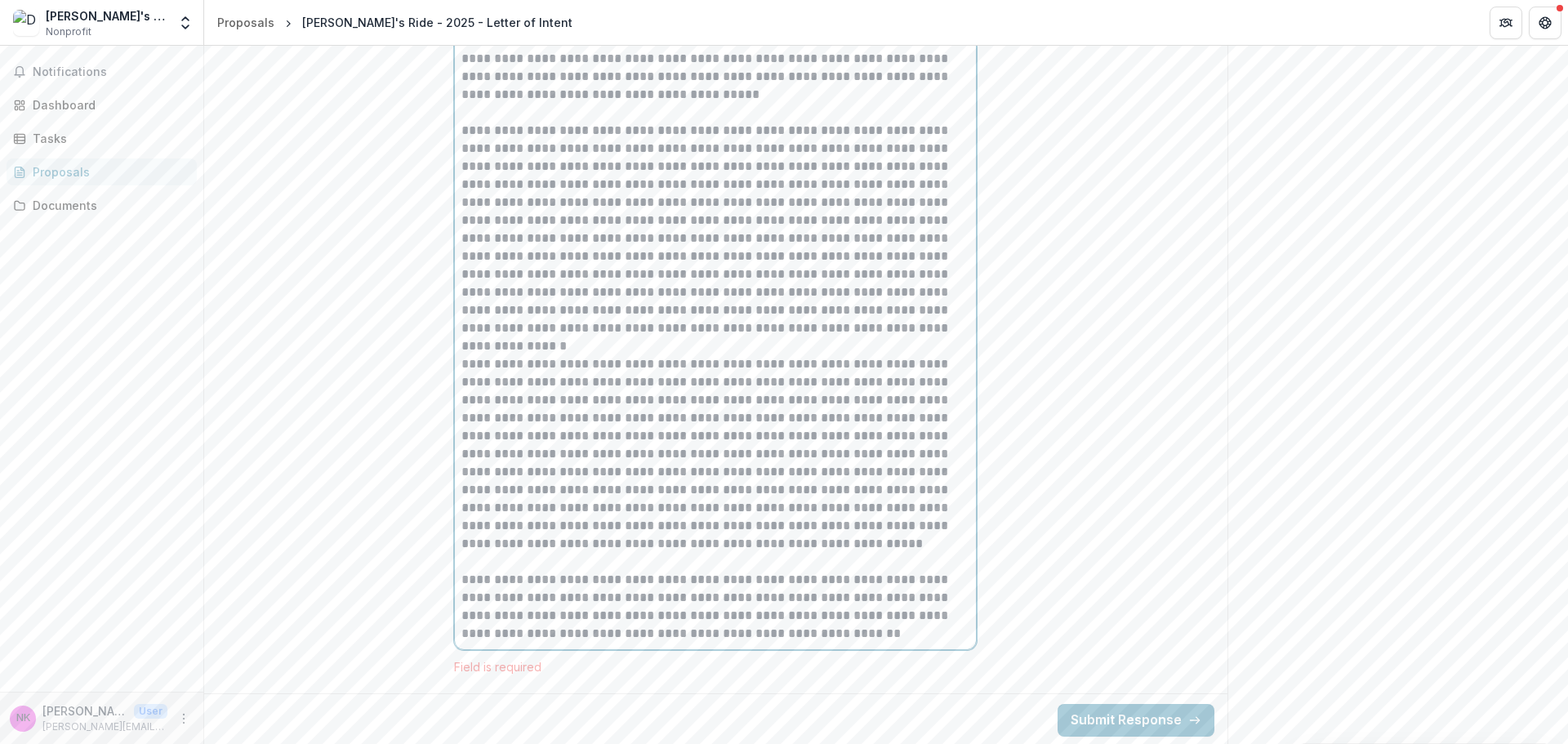
scroll to position [2464, 0]
click at [864, 502] on p "**********" at bounding box center [715, 452] width 508 height 198
click at [1150, 713] on button "Submit Response" at bounding box center [1136, 718] width 156 height 33
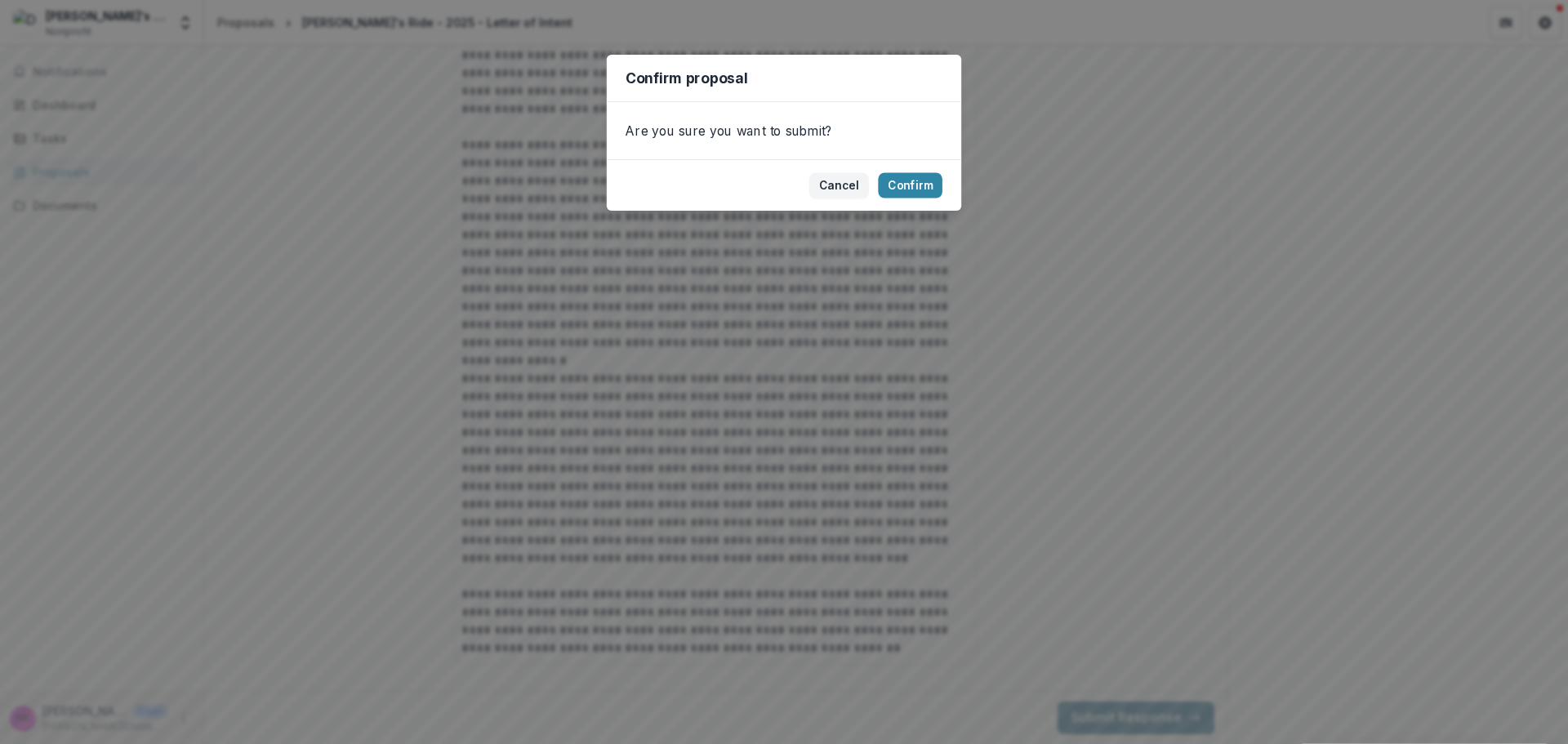
scroll to position [2446, 0]
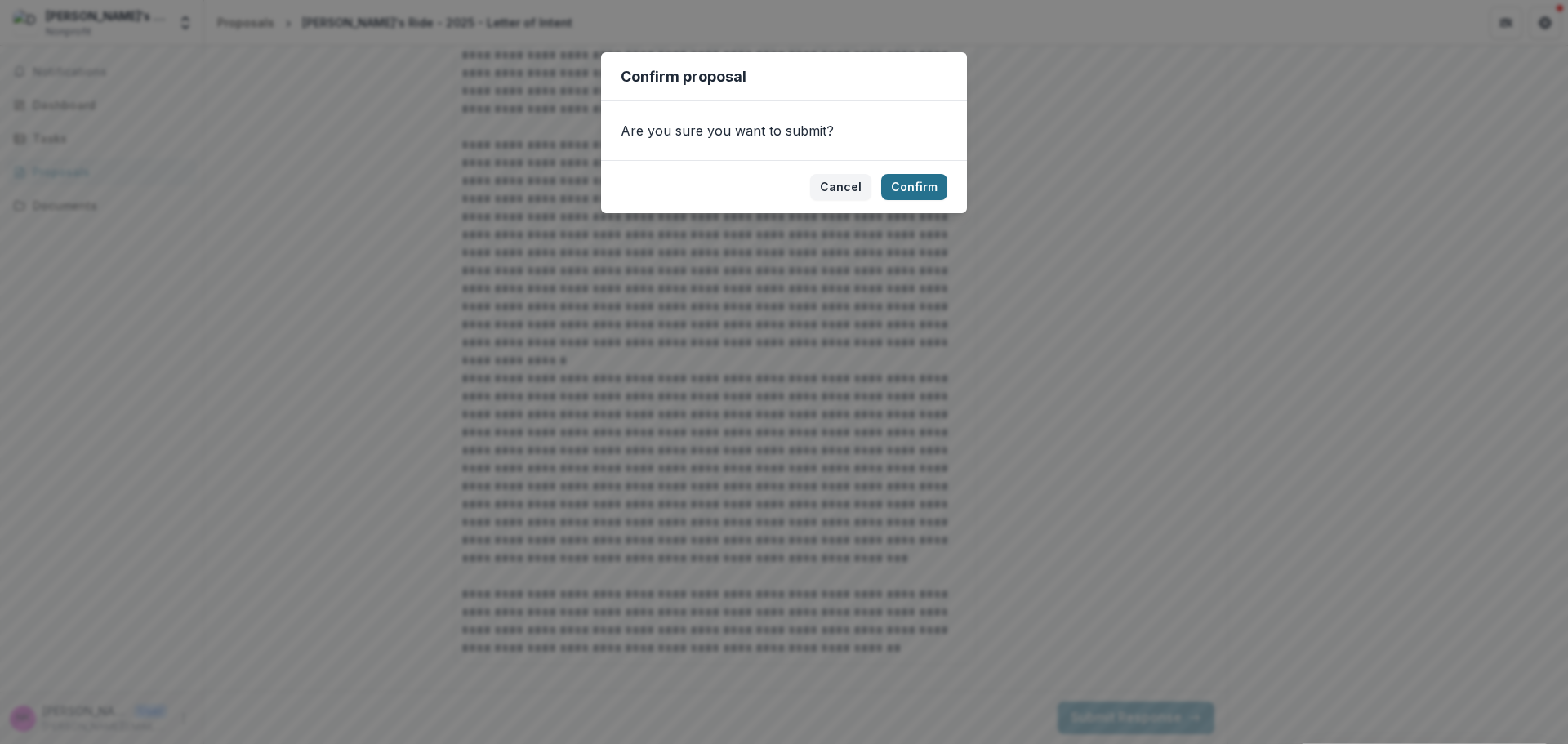
click at [936, 185] on button "Confirm" at bounding box center [914, 187] width 66 height 26
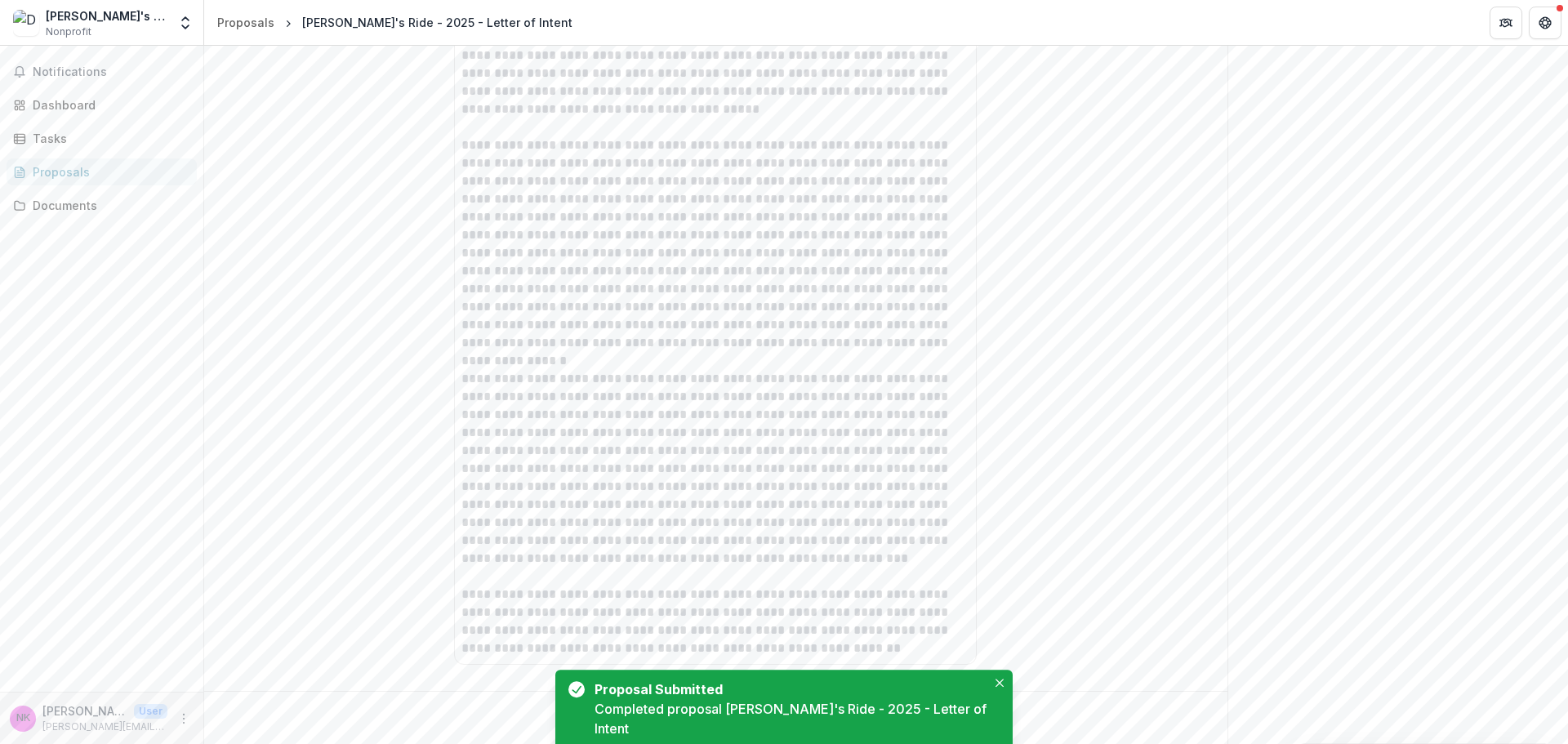
scroll to position [0, 0]
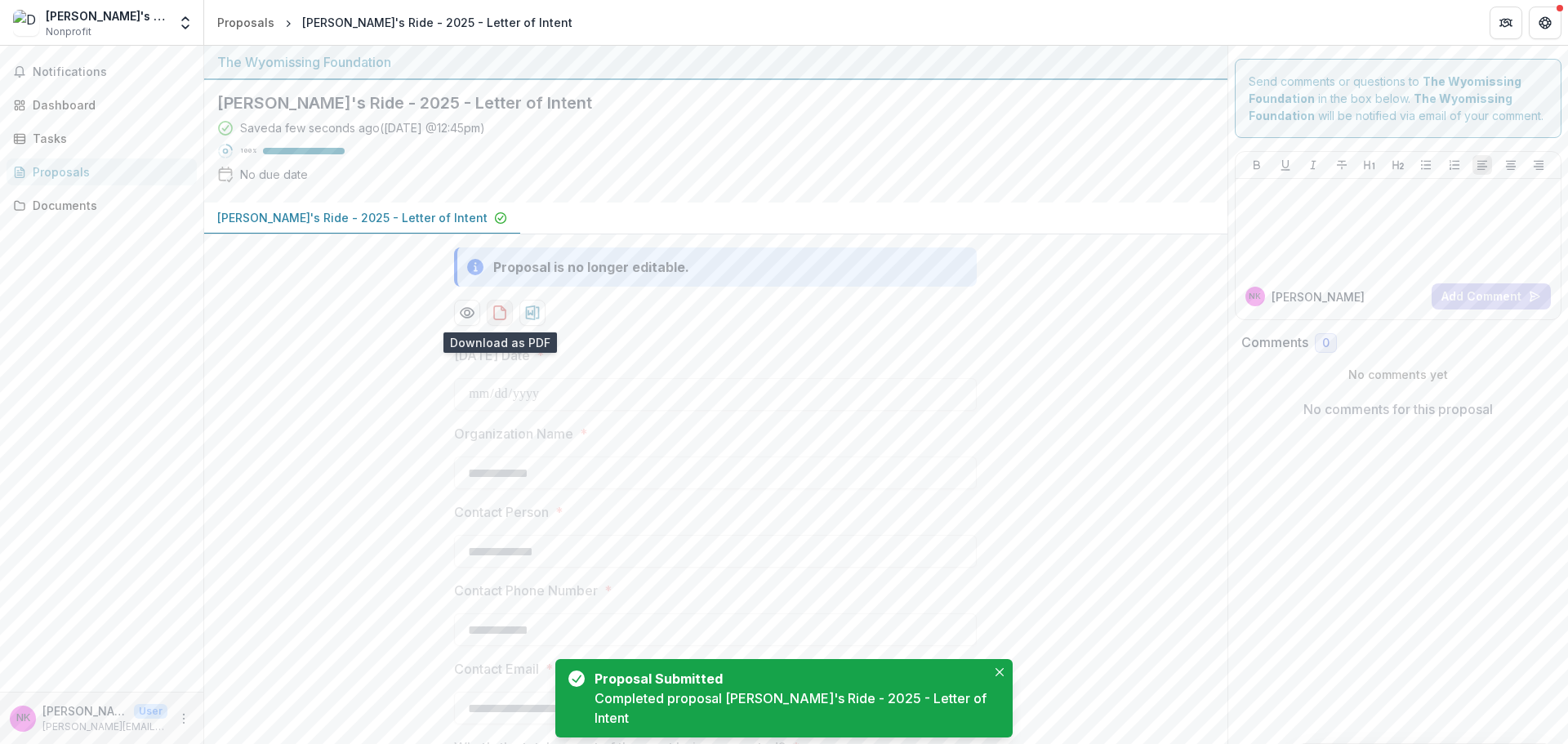
click at [506, 311] on icon "download-proposal" at bounding box center [500, 313] width 17 height 17
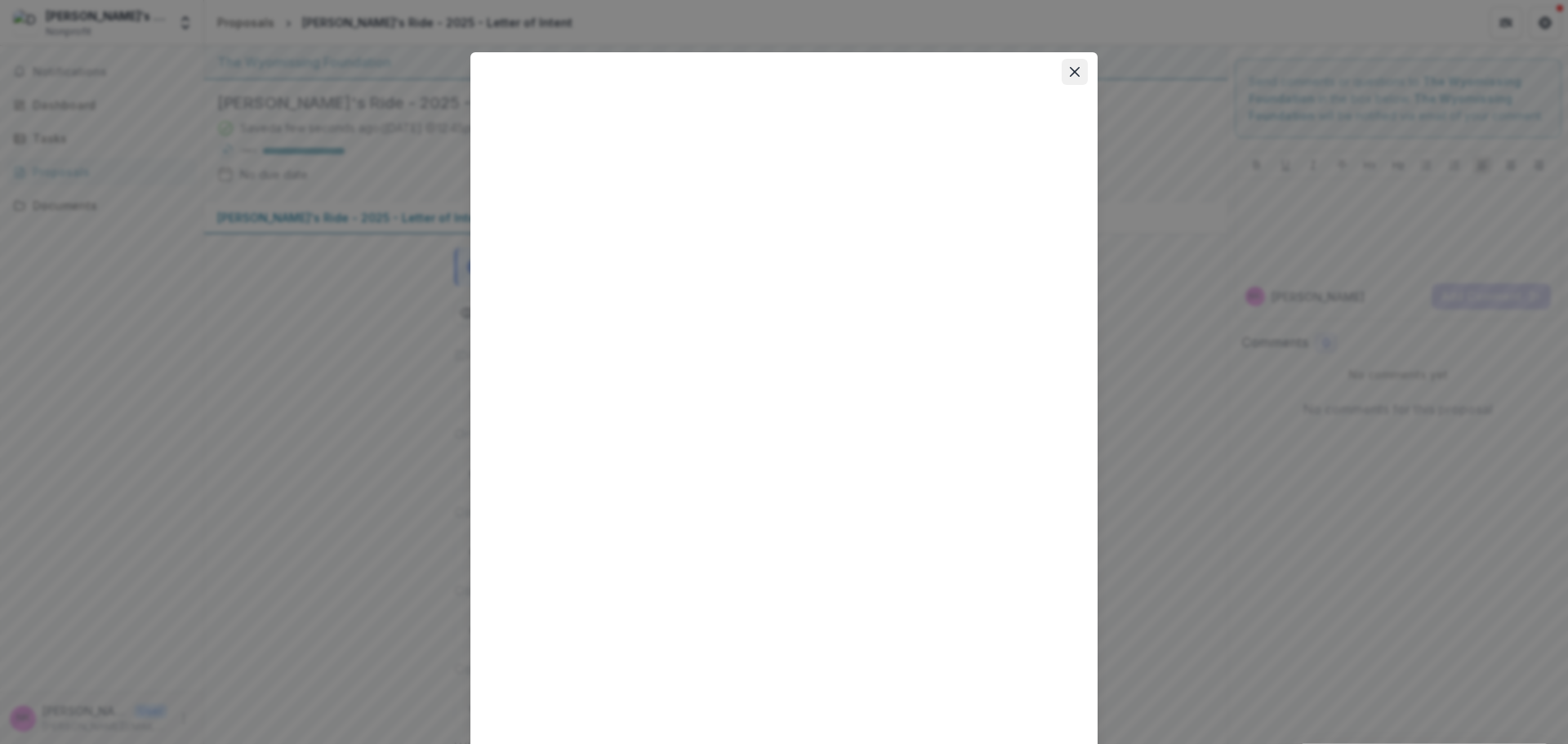
click at [1071, 64] on button "Close" at bounding box center [1074, 72] width 26 height 26
